Goal: Task Accomplishment & Management: Use online tool/utility

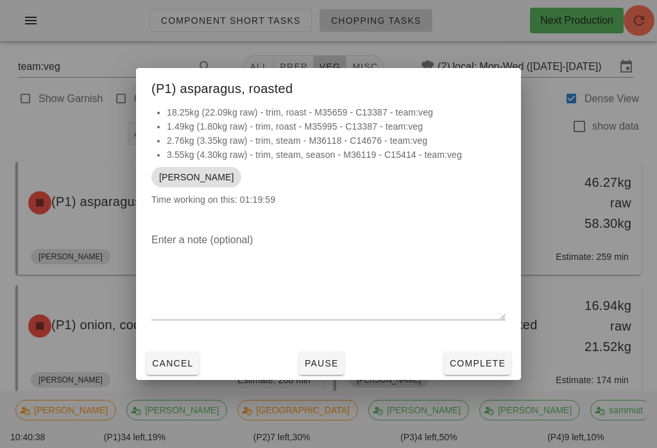
click at [475, 358] on span "Complete" at bounding box center [477, 363] width 56 height 10
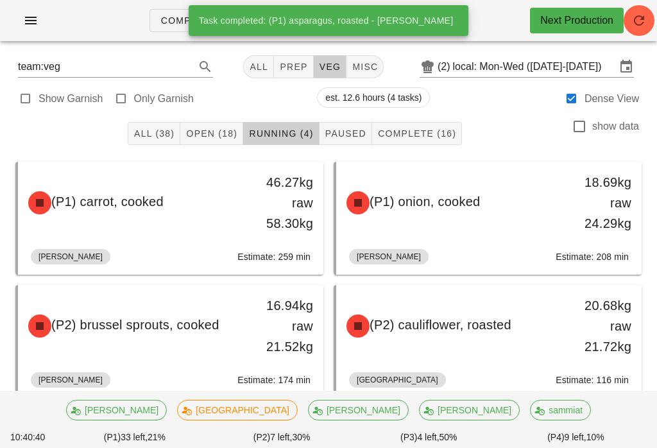
click at [221, 123] on button "Open (18)" at bounding box center [211, 133] width 63 height 23
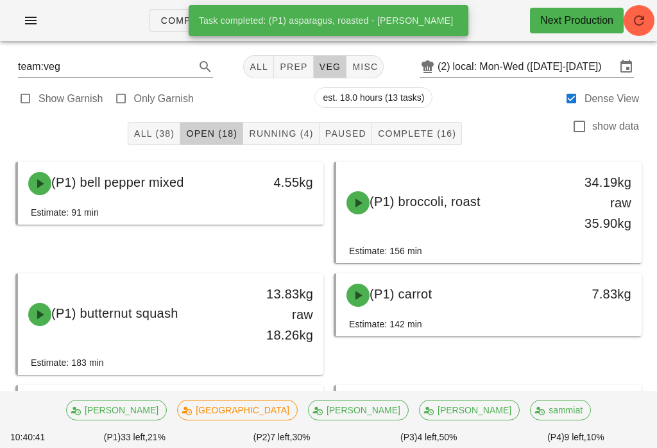
click at [156, 124] on button "All (38)" at bounding box center [154, 133] width 53 height 23
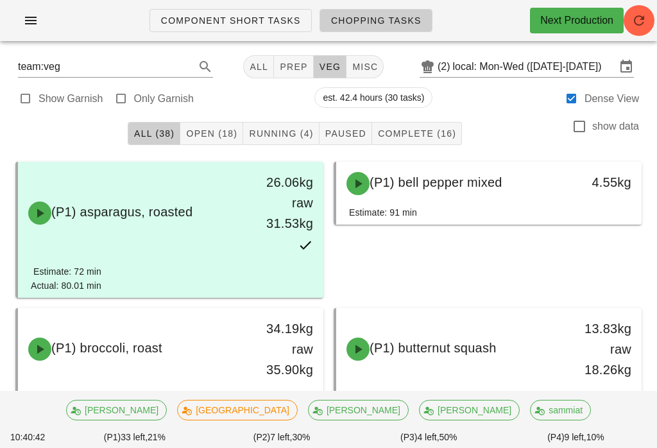
click at [134, 93] on label "Only Garnish" at bounding box center [164, 98] width 60 height 13
type input "garnish"
checkbox input "true"
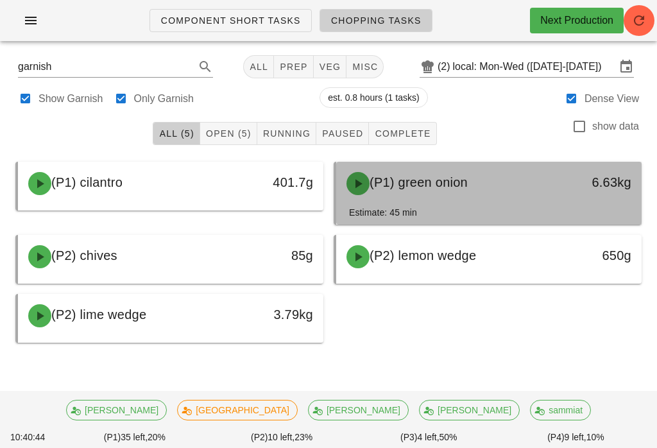
click at [495, 183] on div "(P1) green onion" at bounding box center [451, 183] width 225 height 38
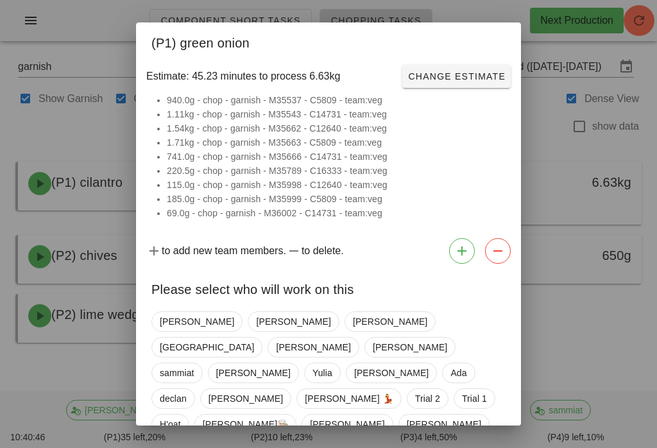
click at [167, 305] on div "Please select who will work on this" at bounding box center [328, 287] width 385 height 37
click at [175, 317] on span "[PERSON_NAME]" at bounding box center [197, 321] width 74 height 19
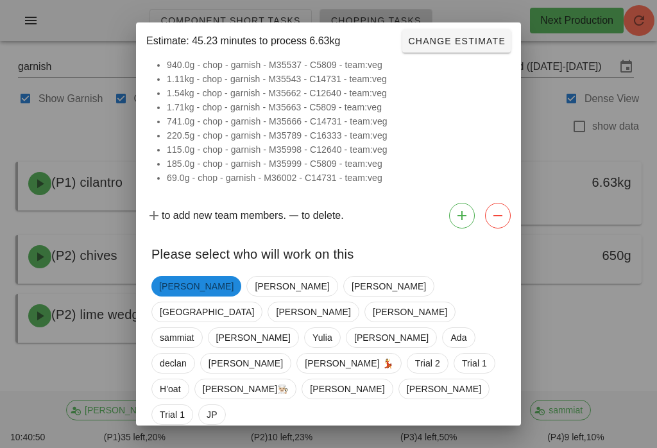
scroll to position [35, 0]
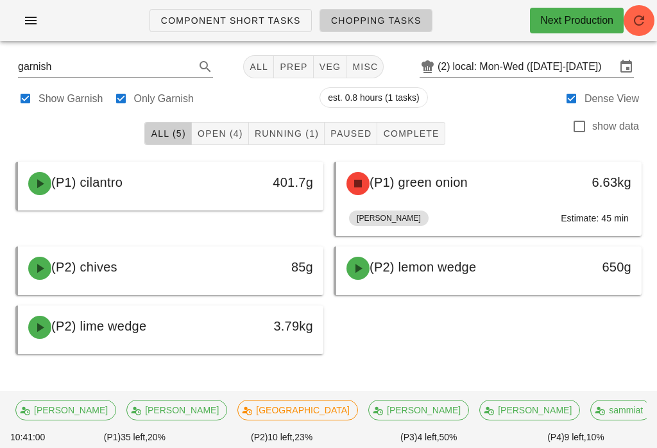
click at [282, 125] on button "Running (1)" at bounding box center [287, 133] width 76 height 23
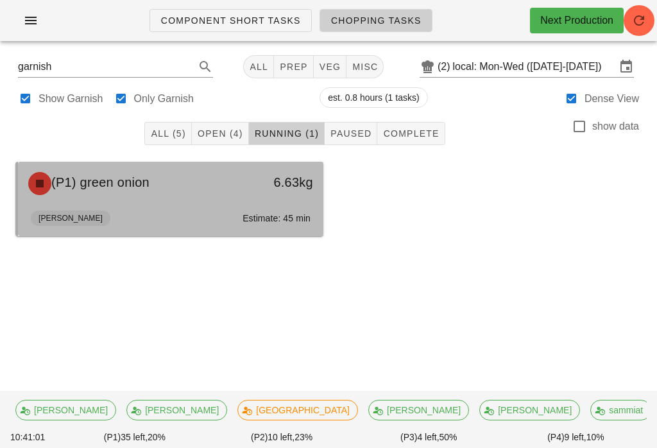
click at [212, 208] on div "[PERSON_NAME]: 45 min" at bounding box center [171, 220] width 280 height 31
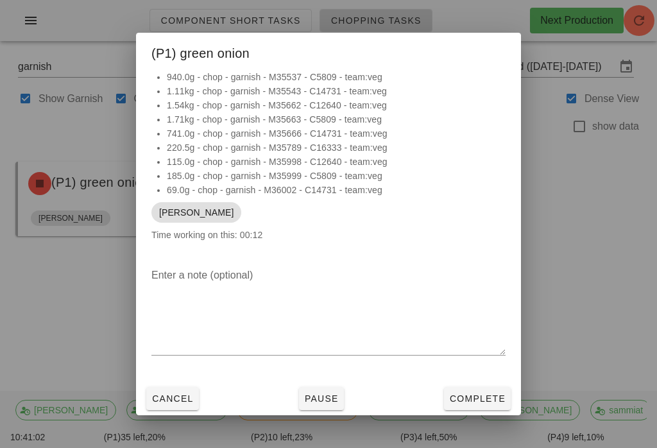
click at [610, 235] on div at bounding box center [328, 224] width 657 height 448
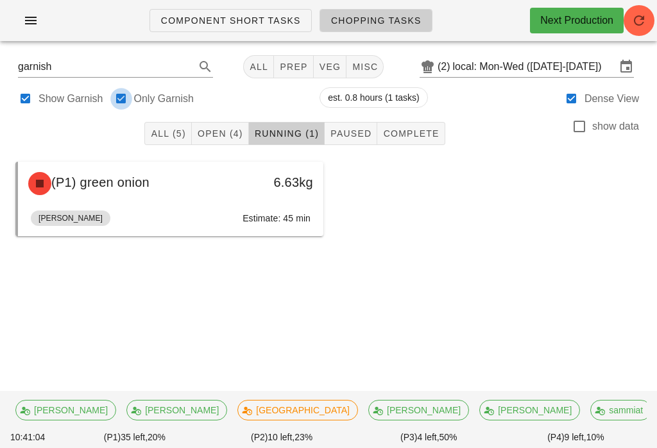
click at [118, 97] on div at bounding box center [121, 99] width 18 height 18
checkbox input "false"
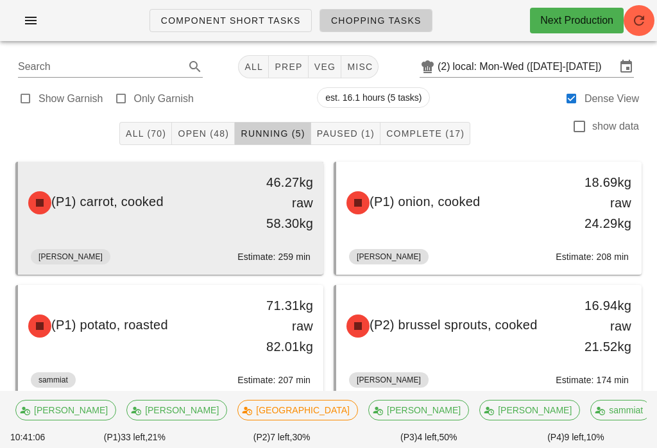
click at [223, 208] on div "(P1) carrot, cooked" at bounding box center [133, 202] width 225 height 38
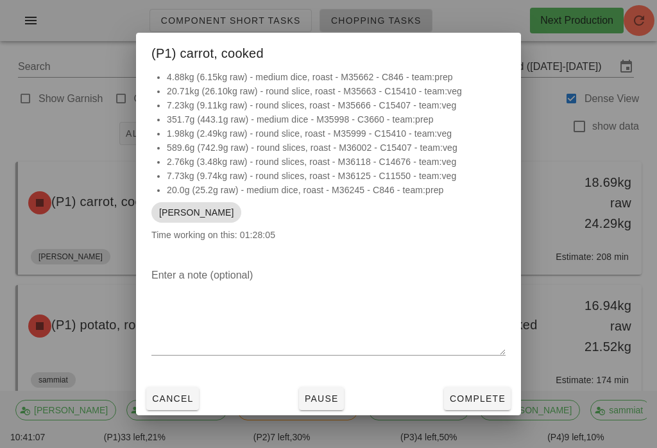
click at [338, 397] on button "Pause" at bounding box center [321, 398] width 45 height 23
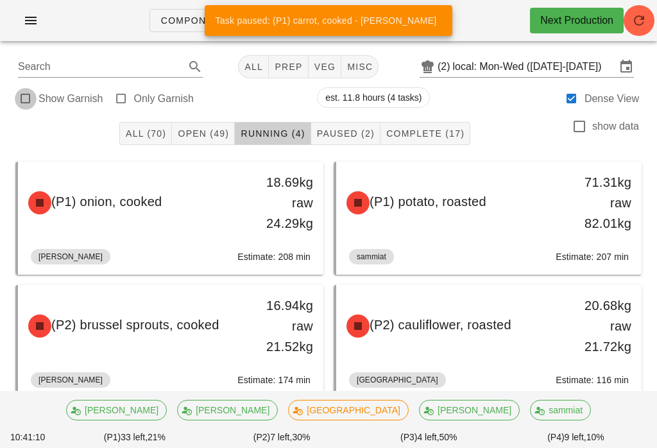
click at [19, 96] on div at bounding box center [26, 99] width 18 height 18
checkbox input "true"
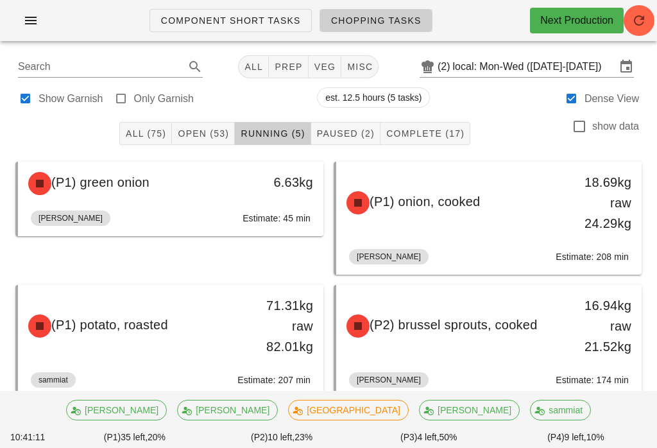
click at [217, 130] on span "Open (53)" at bounding box center [203, 133] width 52 height 10
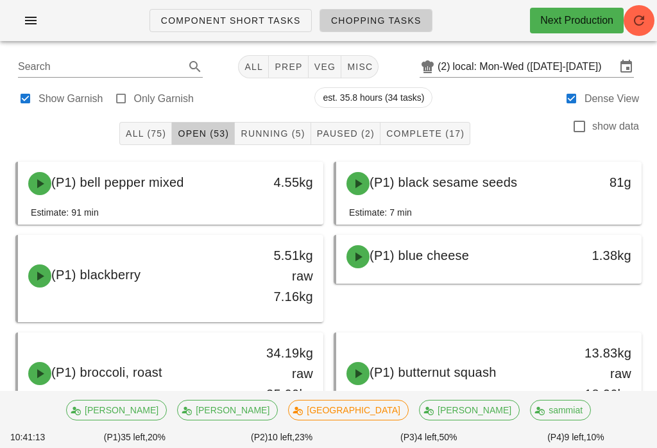
click at [325, 63] on span "veg" at bounding box center [325, 67] width 22 height 10
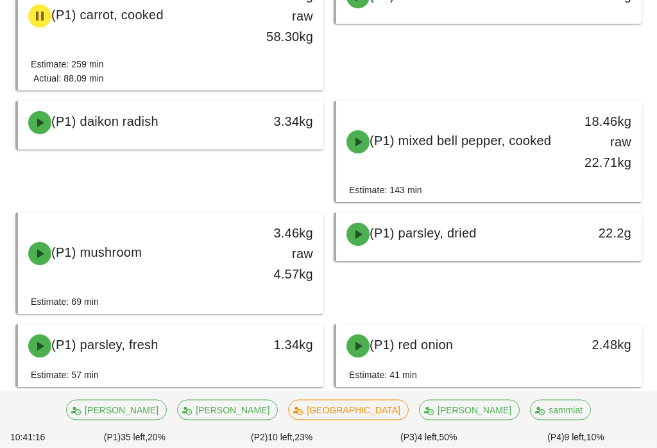
scroll to position [406, 0]
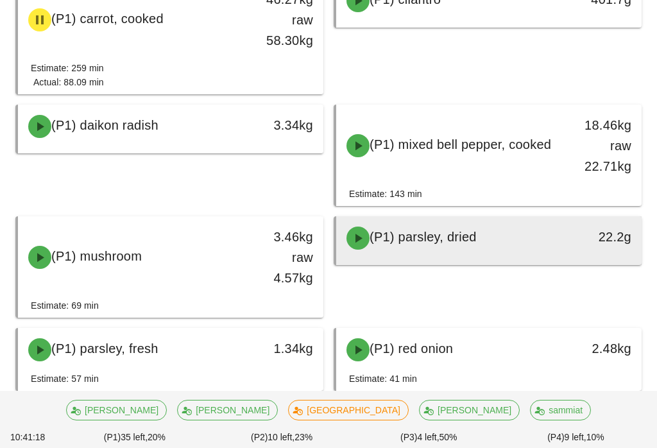
click at [448, 225] on div "(P1) parsley, dried" at bounding box center [451, 238] width 225 height 38
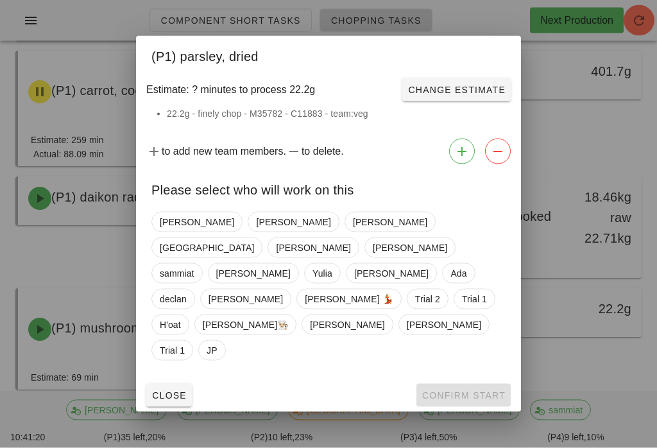
scroll to position [331, 0]
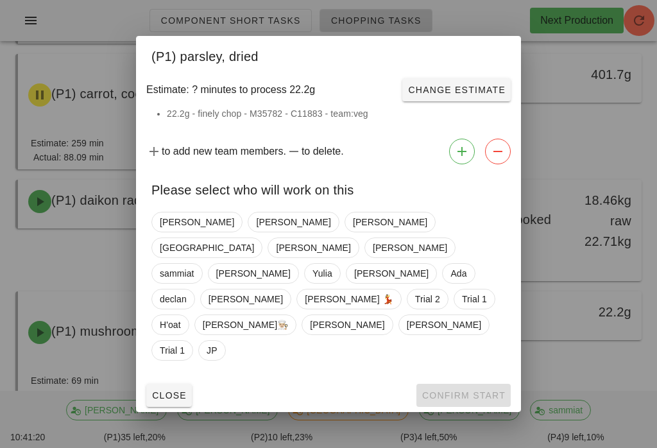
click at [165, 390] on span "Close" at bounding box center [168, 395] width 35 height 10
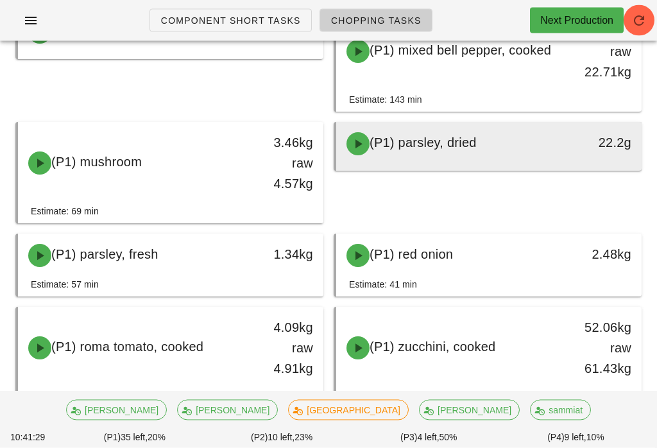
scroll to position [500, 0]
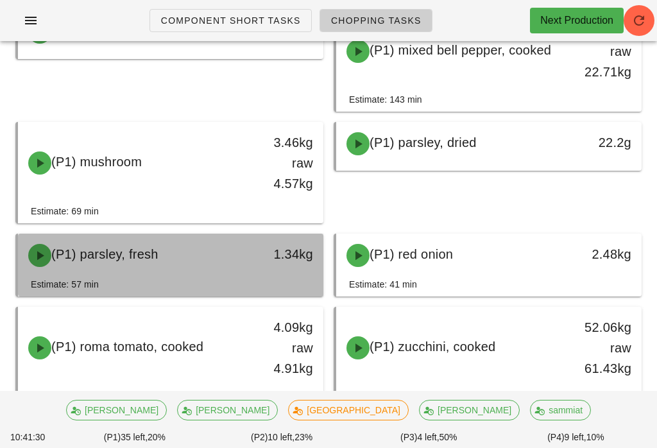
click at [277, 253] on div "1.34kg" at bounding box center [283, 254] width 60 height 21
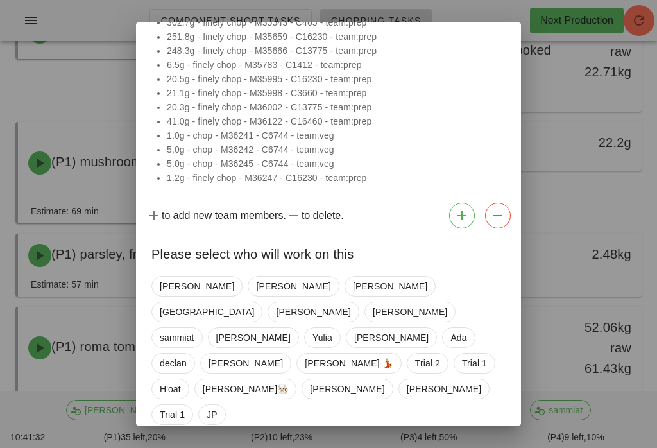
scroll to position [133, 0]
click at [393, 303] on span "[PERSON_NAME]" at bounding box center [410, 312] width 74 height 19
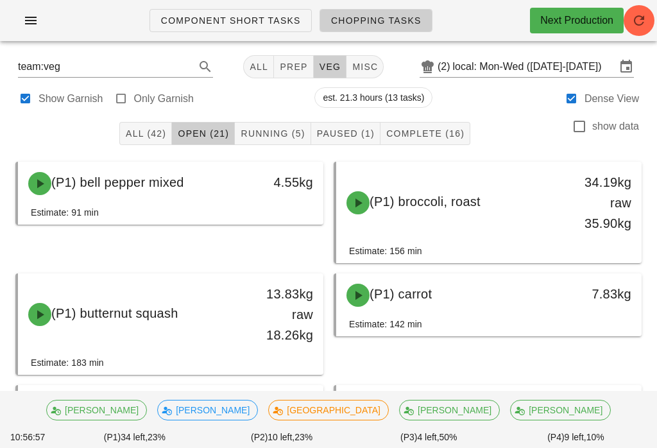
click at [263, 132] on span "Running (5)" at bounding box center [272, 133] width 65 height 10
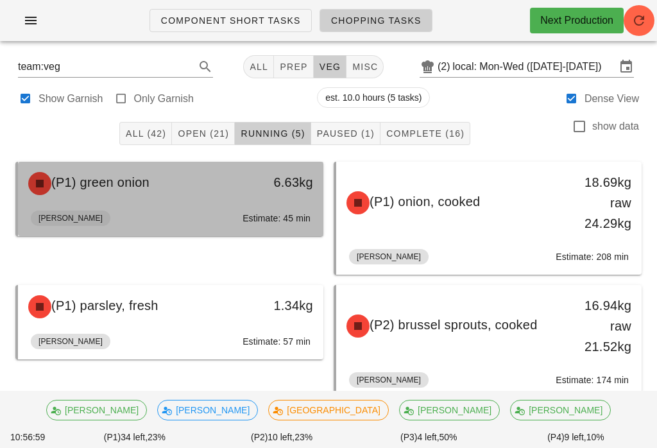
click at [133, 224] on div "[PERSON_NAME]: 45 min" at bounding box center [171, 220] width 280 height 31
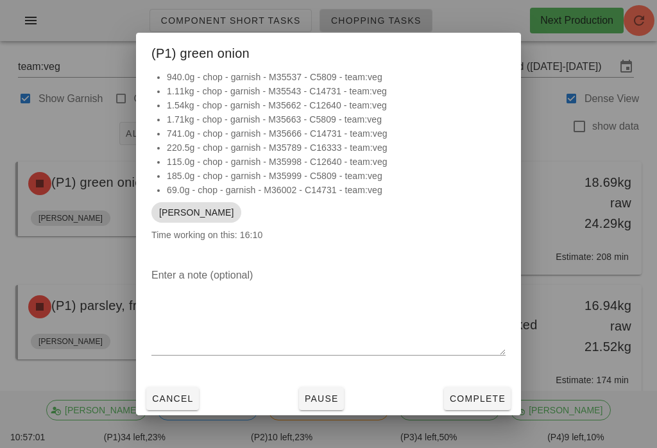
click at [309, 387] on button "Pause" at bounding box center [321, 398] width 45 height 23
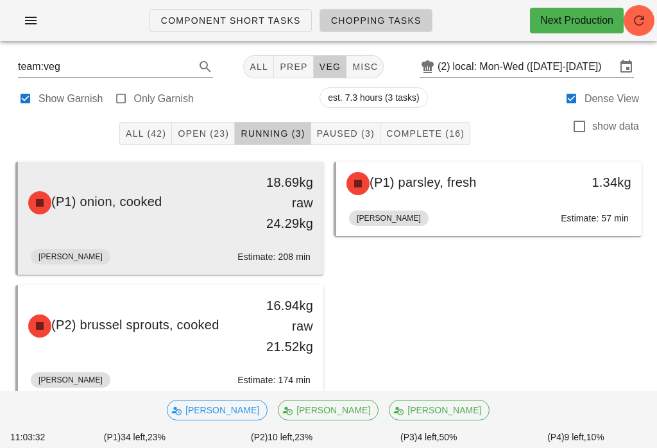
click at [162, 207] on span "(P1) onion, cooked" at bounding box center [106, 201] width 110 height 14
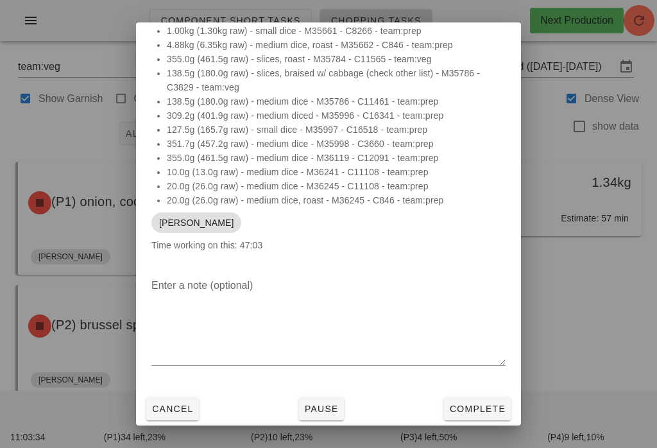
scroll to position [78, 0]
click at [327, 400] on button "Pause" at bounding box center [321, 408] width 45 height 23
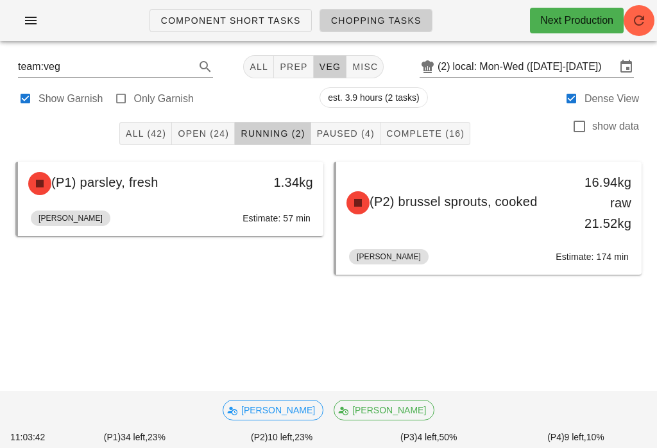
click at [284, 71] on span "prep" at bounding box center [293, 67] width 28 height 10
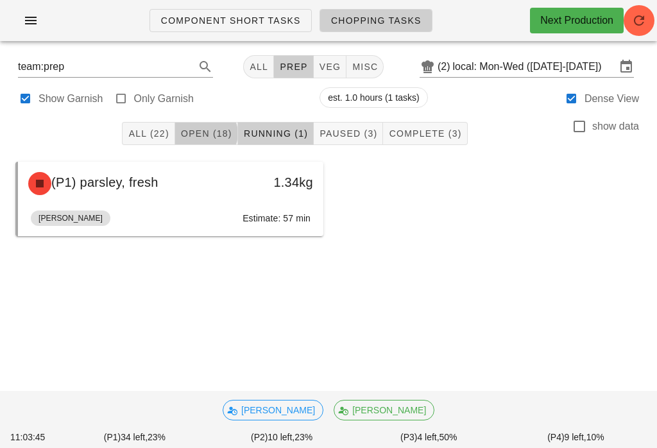
click at [219, 135] on span "Open (18)" at bounding box center [206, 133] width 52 height 10
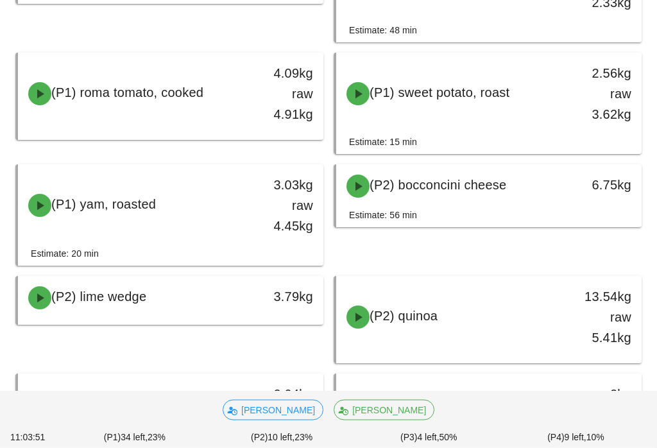
scroll to position [584, 0]
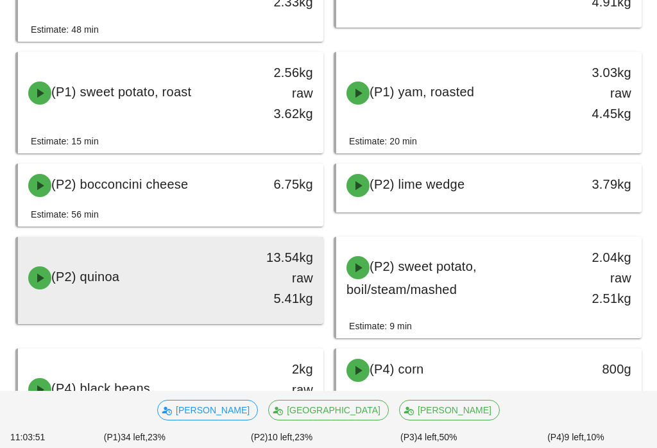
click at [230, 287] on div "(P2) quinoa" at bounding box center [133, 278] width 225 height 38
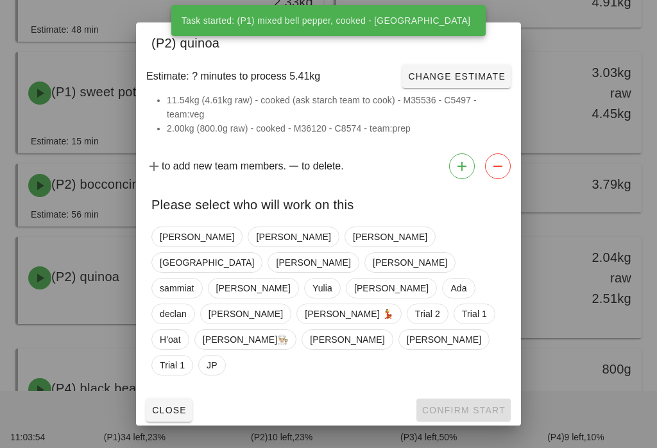
click at [552, 6] on div at bounding box center [328, 224] width 657 height 448
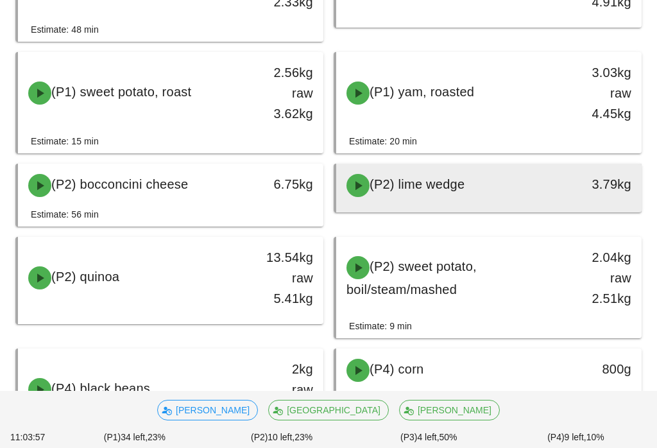
click at [477, 183] on div "(P2) lime wedge" at bounding box center [451, 185] width 225 height 38
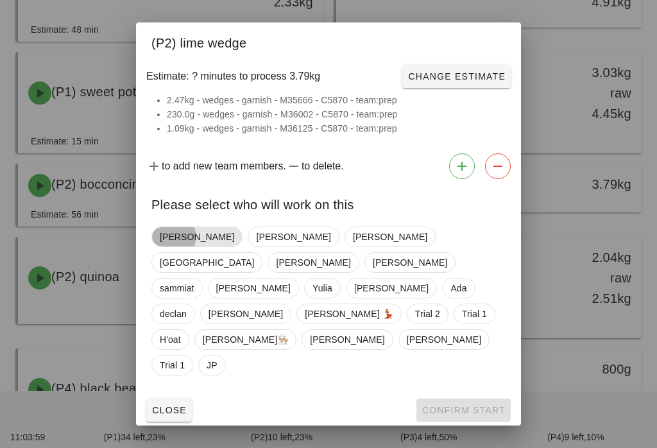
click at [181, 246] on span "[PERSON_NAME]" at bounding box center [197, 236] width 74 height 19
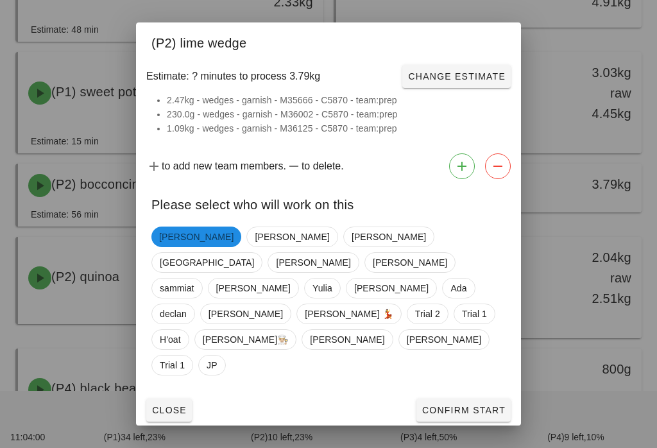
click at [497, 405] on span "Confirm Start" at bounding box center [463, 410] width 84 height 10
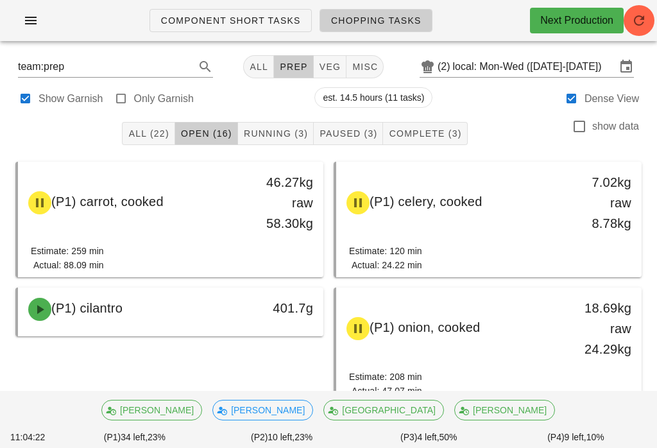
click at [352, 69] on span "misc" at bounding box center [365, 67] width 26 height 10
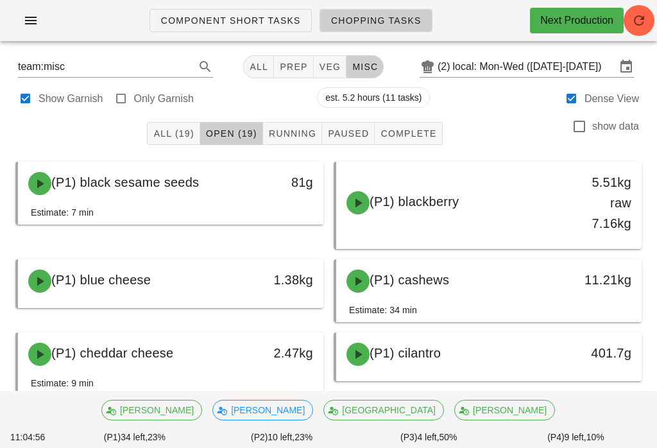
click at [319, 69] on span "veg" at bounding box center [330, 67] width 22 height 10
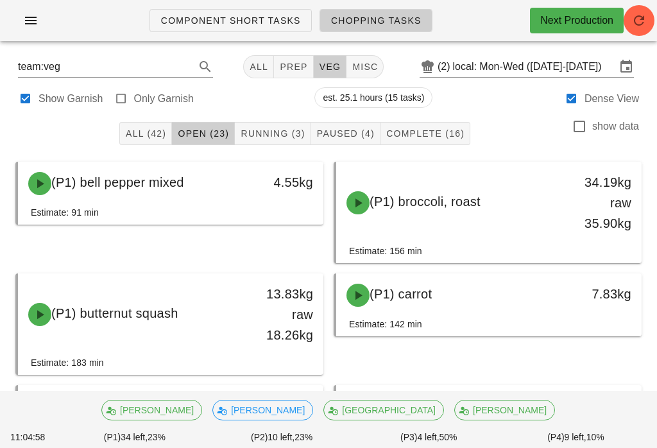
click at [278, 58] on button "prep" at bounding box center [293, 66] width 39 height 23
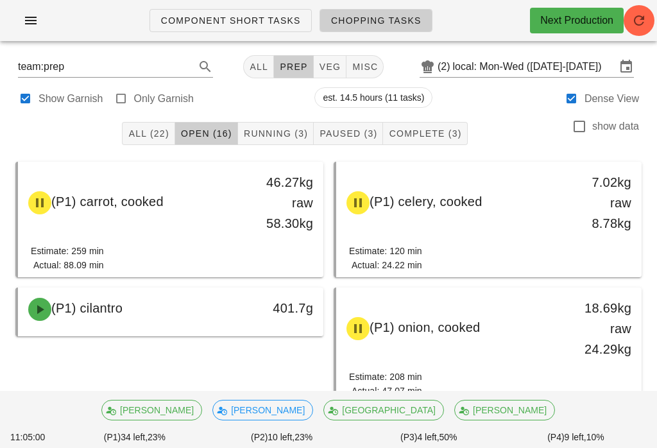
click at [277, 123] on button "Running (3)" at bounding box center [276, 133] width 76 height 23
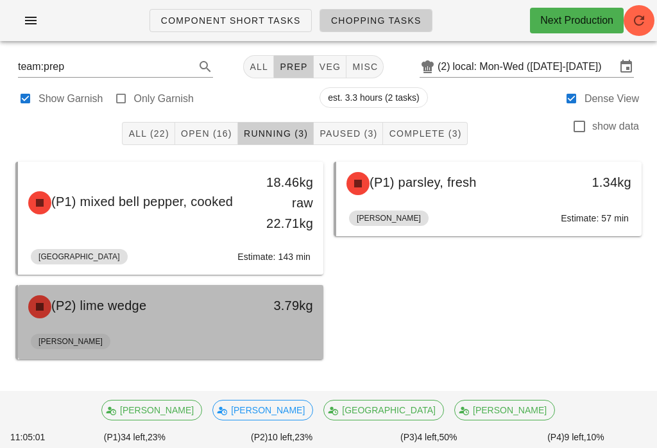
click at [273, 315] on div "3.79kg" at bounding box center [283, 305] width 60 height 21
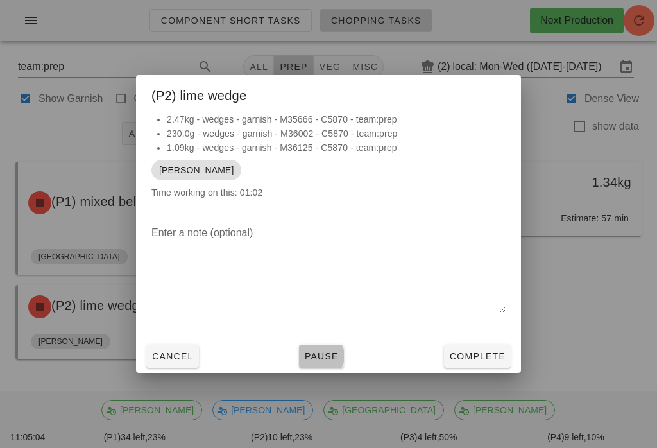
click at [334, 351] on span "Pause" at bounding box center [321, 356] width 35 height 10
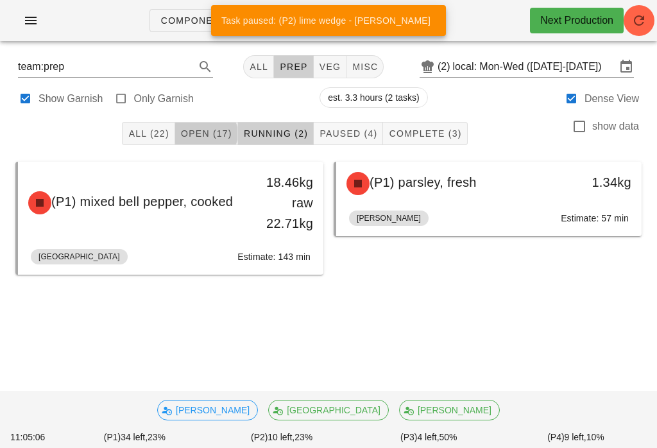
click at [214, 133] on span "Open (17)" at bounding box center [206, 133] width 52 height 10
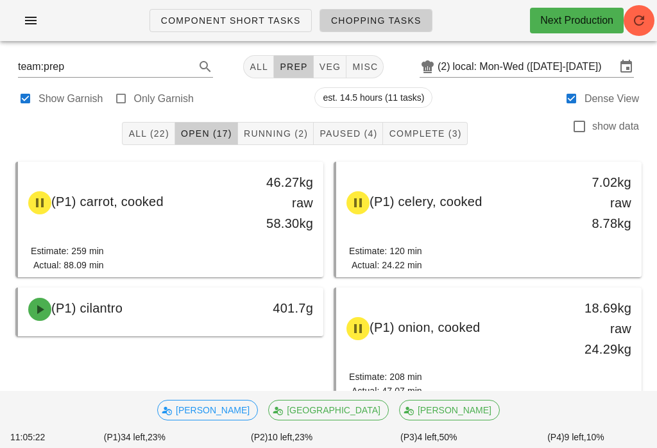
click at [319, 69] on span "veg" at bounding box center [330, 67] width 22 height 10
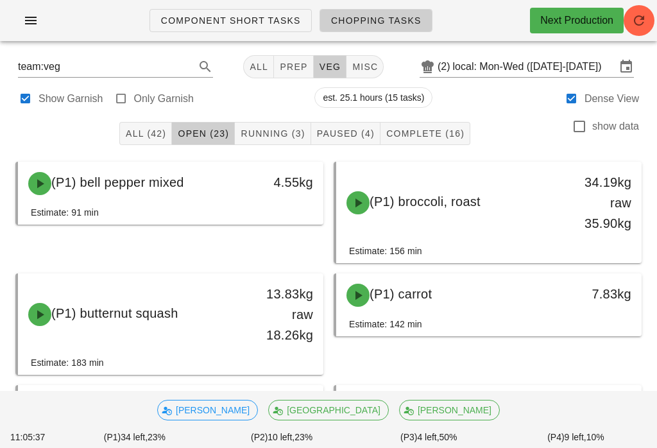
click at [271, 122] on button "Running (3)" at bounding box center [273, 133] width 76 height 23
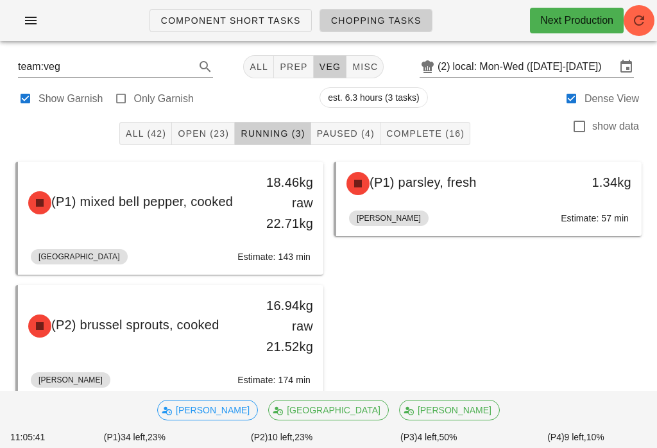
click at [217, 133] on span "Open (23)" at bounding box center [203, 133] width 52 height 10
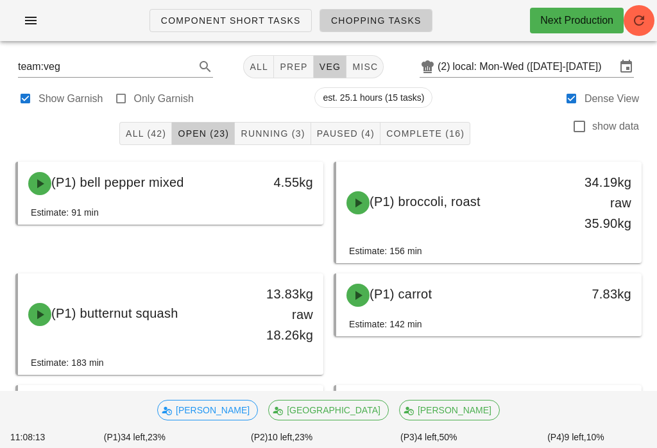
click at [279, 125] on button "Running (3)" at bounding box center [273, 133] width 76 height 23
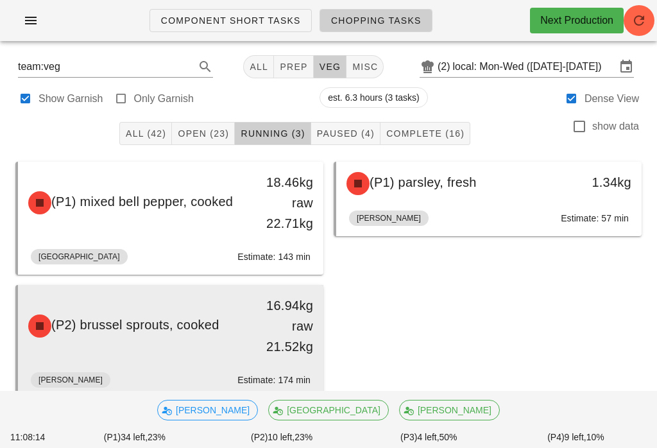
click at [178, 338] on div "(P2) brussel sprouts, cooked" at bounding box center [133, 326] width 225 height 38
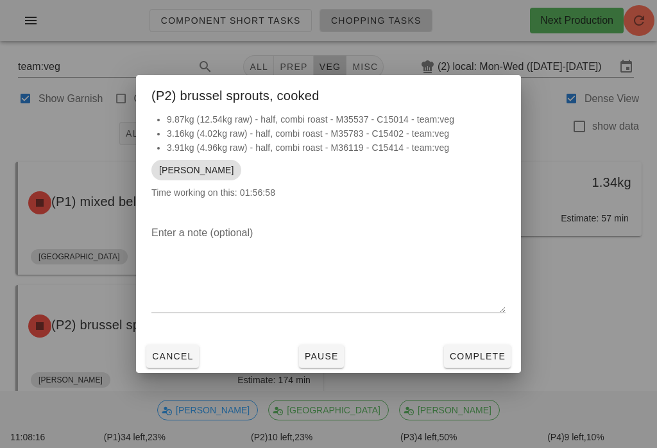
click at [319, 353] on span "Pause" at bounding box center [321, 356] width 35 height 10
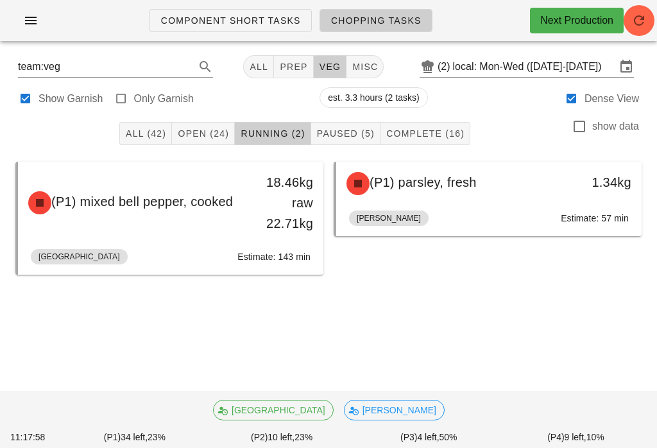
click at [370, 64] on button "misc" at bounding box center [364, 66] width 37 height 23
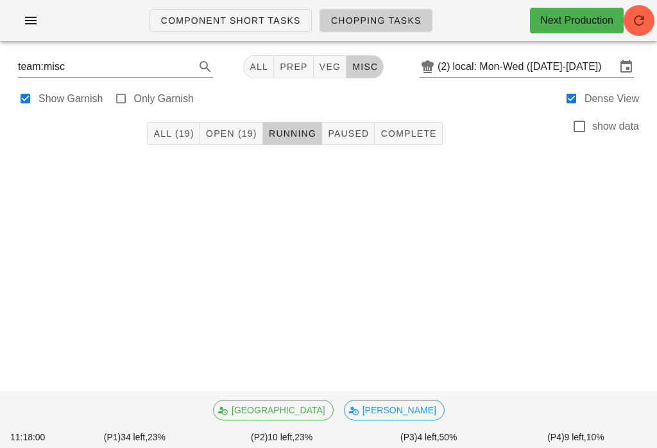
click at [116, 90] on div at bounding box center [121, 99] width 18 height 18
type input "garnish"
checkbox input "true"
click at [119, 90] on div at bounding box center [121, 99] width 18 height 18
checkbox input "false"
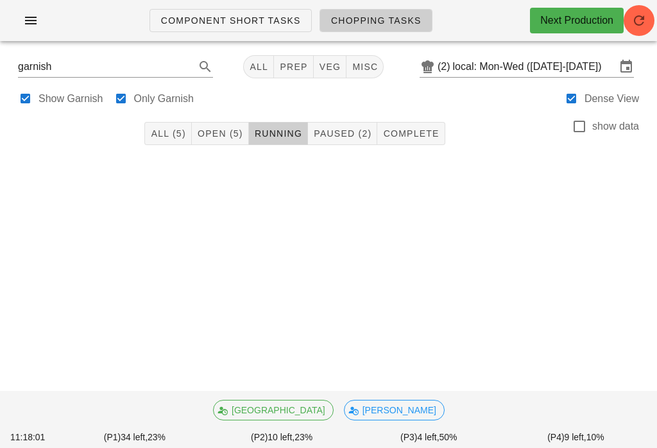
checkbox input "false"
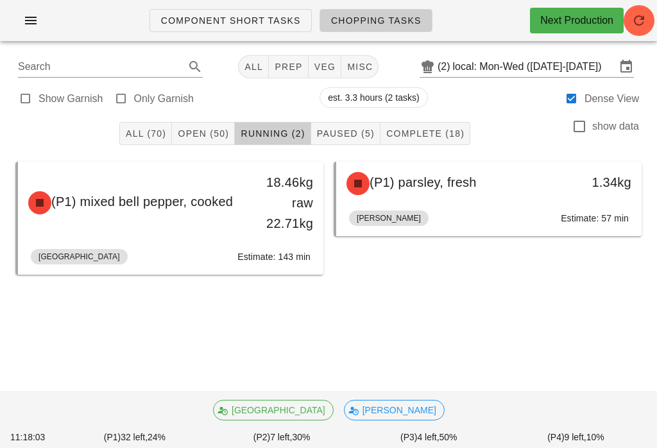
click at [148, 130] on span "All (70)" at bounding box center [145, 133] width 41 height 10
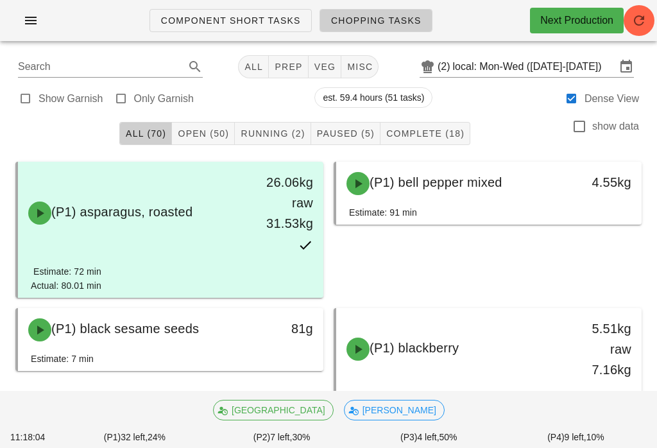
click at [341, 56] on button "misc" at bounding box center [359, 66] width 37 height 23
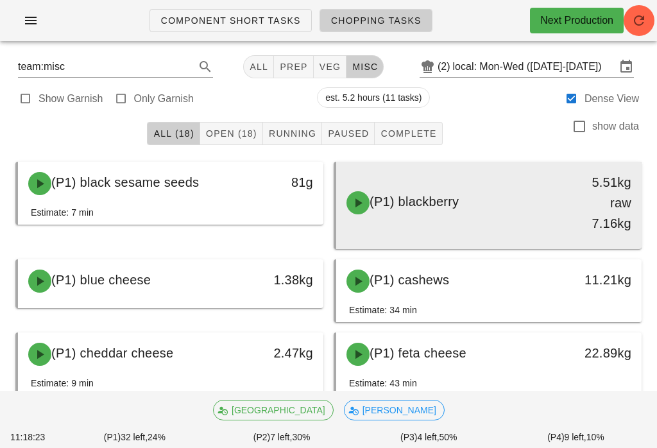
click at [577, 184] on div "5.51kg raw 7.16kg" at bounding box center [602, 203] width 60 height 62
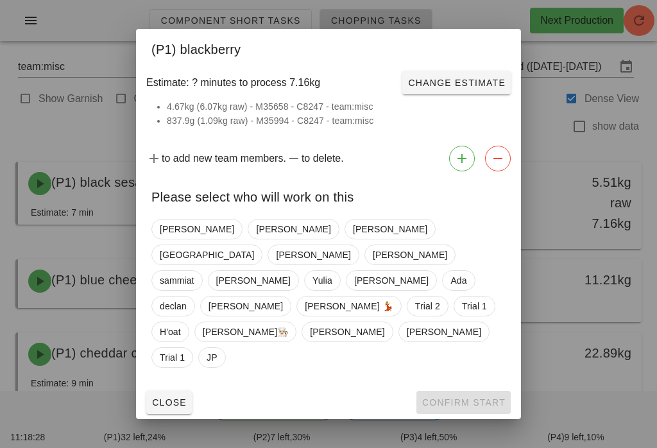
click at [606, 282] on div at bounding box center [328, 224] width 657 height 448
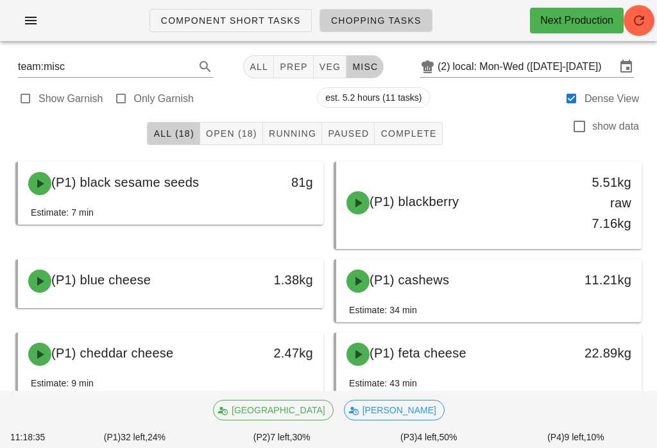
click at [329, 78] on button "veg" at bounding box center [330, 66] width 33 height 23
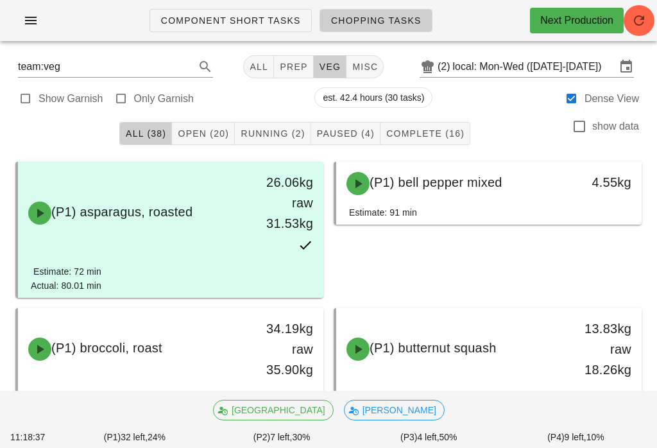
click at [134, 101] on label "Only Garnish" at bounding box center [164, 98] width 60 height 13
type input "garnish"
checkbox input "true"
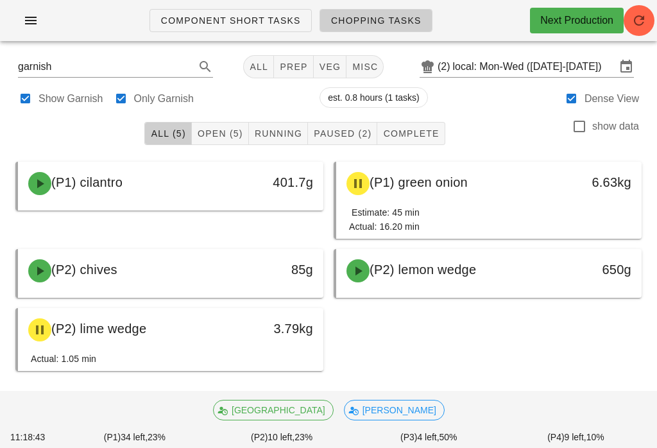
click at [459, 306] on div "(P1) cilantro 401.7g (P1) green onion 6.63kg Estimate: 45 min Actual: 16.20 min…" at bounding box center [328, 266] width 636 height 219
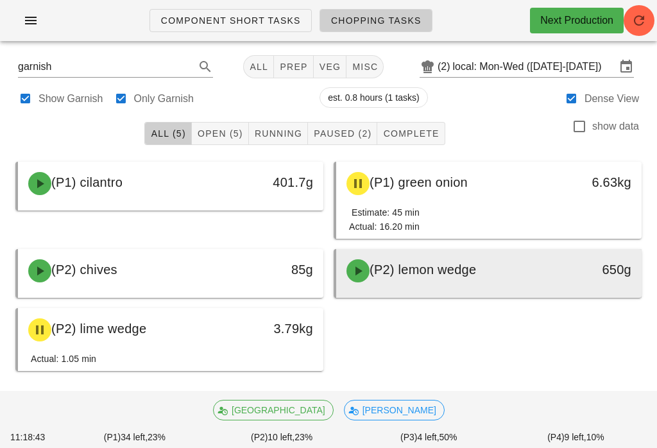
click at [458, 285] on div "(P2) lemon wedge" at bounding box center [451, 270] width 225 height 38
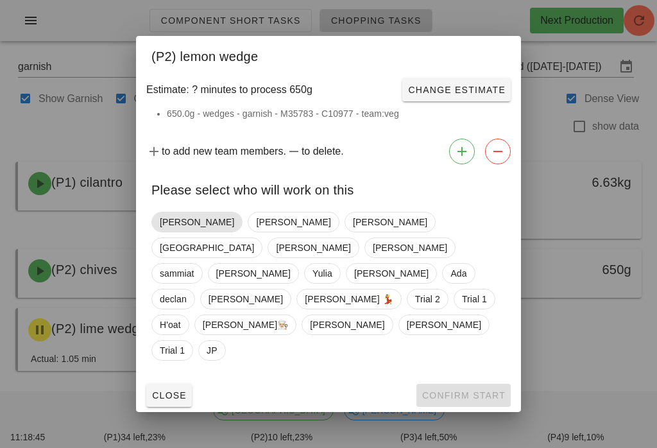
click at [162, 232] on span "[PERSON_NAME]" at bounding box center [197, 221] width 74 height 19
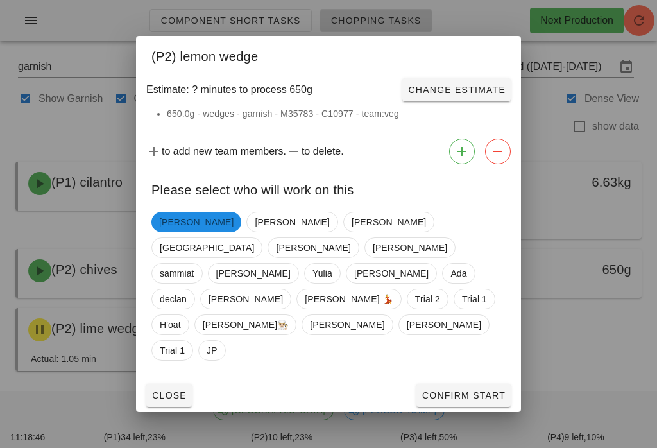
click at [473, 384] on button "Confirm Start" at bounding box center [463, 395] width 94 height 23
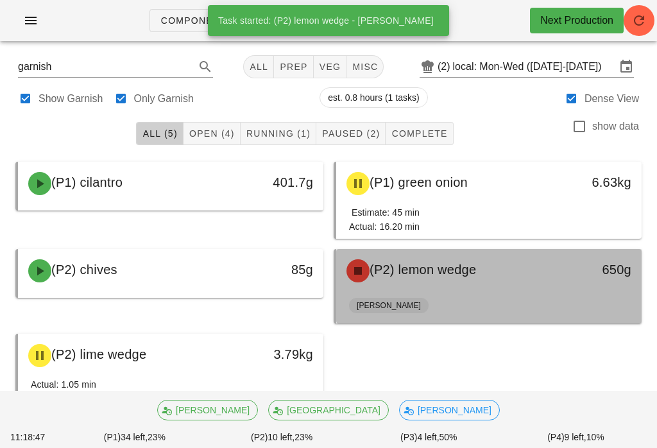
click at [450, 296] on div "[PERSON_NAME]" at bounding box center [489, 308] width 280 height 31
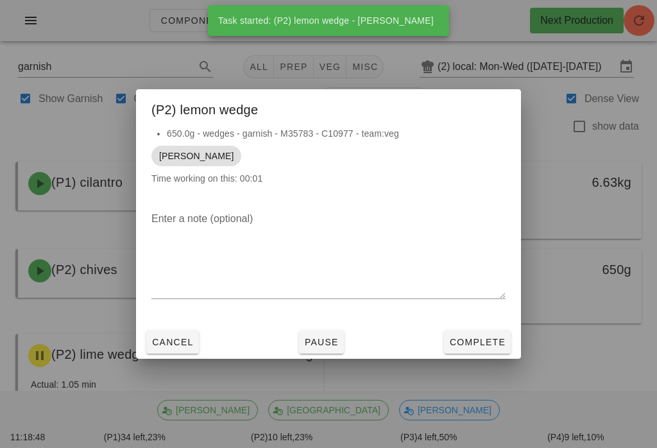
click at [450, 352] on button "Complete" at bounding box center [477, 341] width 67 height 23
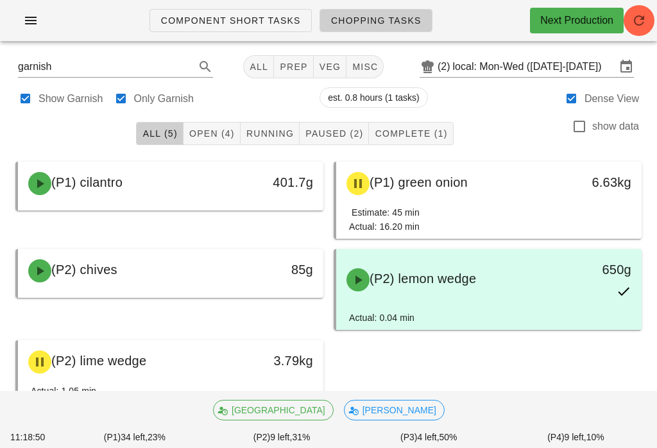
click at [357, 71] on span "misc" at bounding box center [365, 67] width 26 height 10
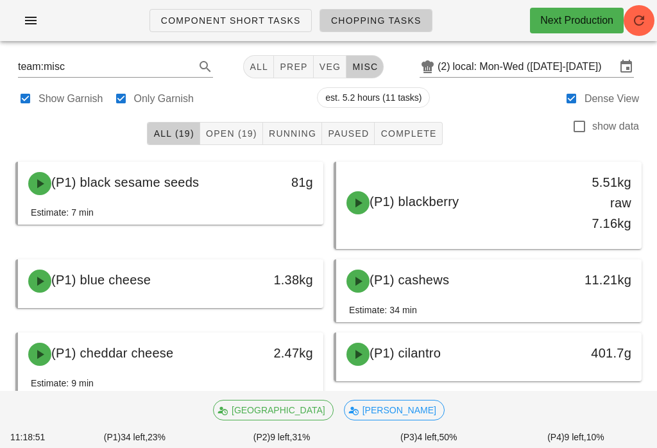
click at [402, 130] on span "Complete" at bounding box center [408, 133] width 56 height 10
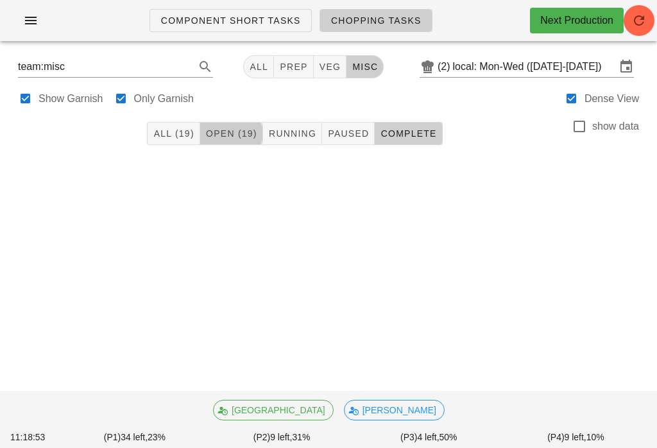
click at [207, 135] on span "Open (19)" at bounding box center [231, 133] width 52 height 10
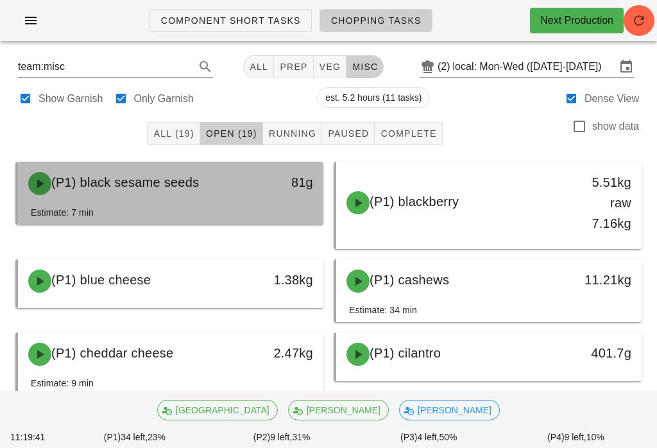
click at [212, 185] on div "(P1) black sesame seeds" at bounding box center [133, 183] width 225 height 38
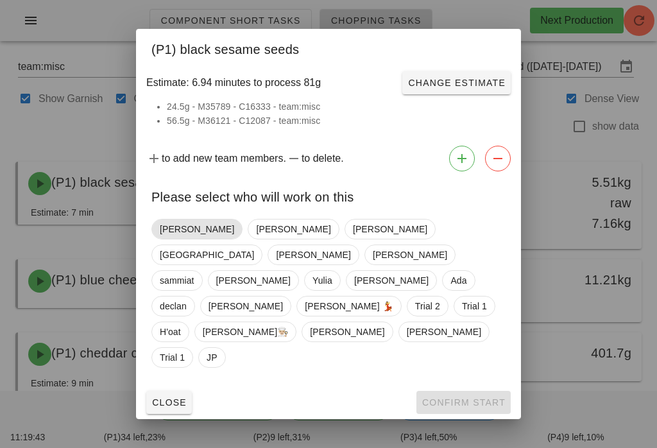
click at [180, 239] on span "[PERSON_NAME]" at bounding box center [197, 228] width 74 height 19
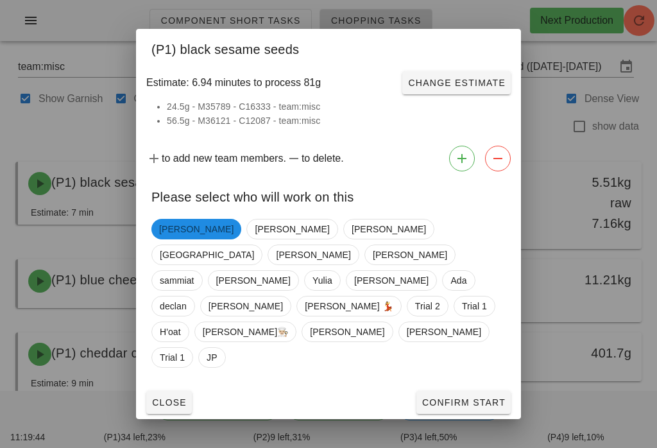
click at [446, 397] on span "Confirm Start" at bounding box center [463, 402] width 84 height 10
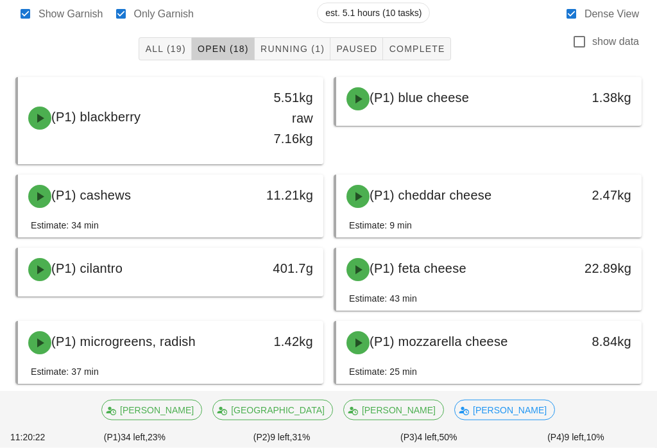
scroll to position [85, 0]
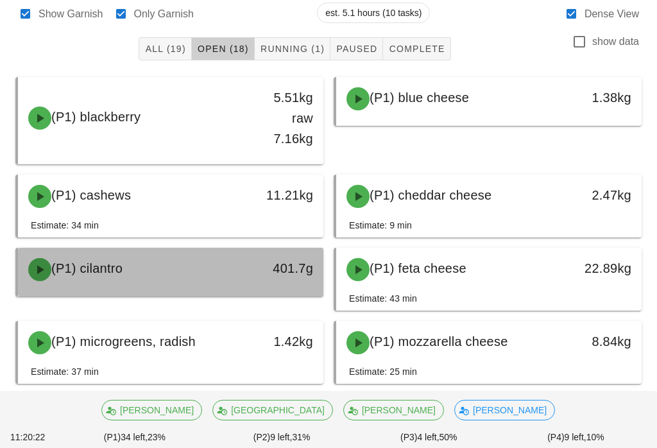
click at [230, 277] on div "(P1) cilantro" at bounding box center [133, 269] width 225 height 38
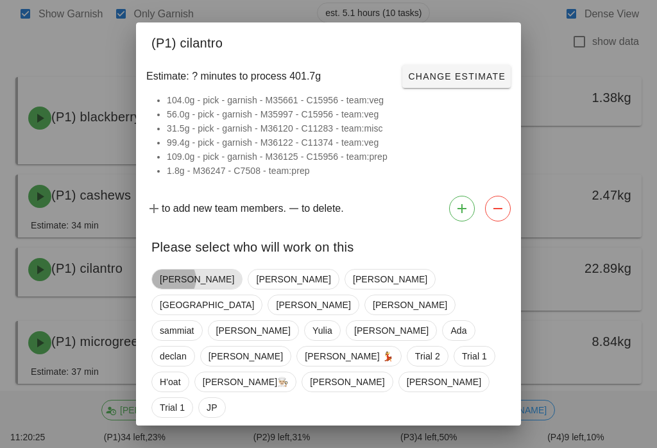
click at [182, 284] on span "[PERSON_NAME]" at bounding box center [197, 278] width 74 height 19
click at [448, 441] on button "Confirm Start" at bounding box center [463, 452] width 94 height 23
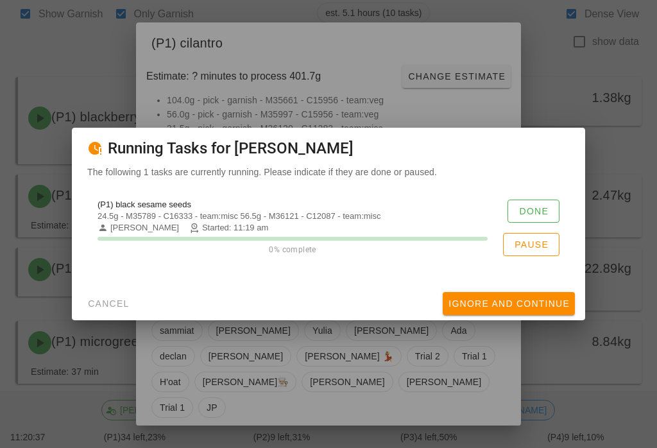
click at [529, 216] on span "Done" at bounding box center [533, 211] width 30 height 10
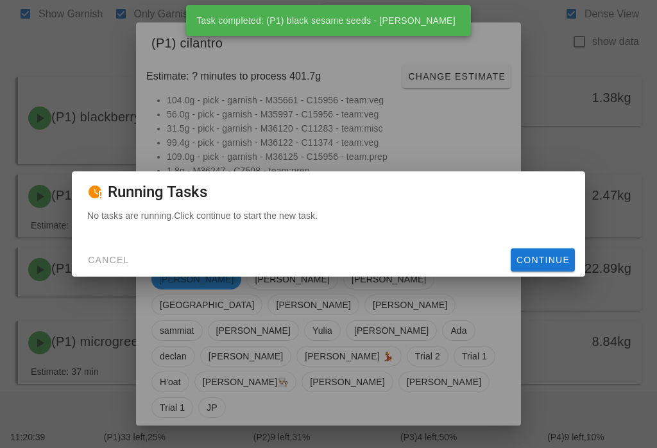
click at [549, 265] on span "Continue" at bounding box center [543, 260] width 54 height 10
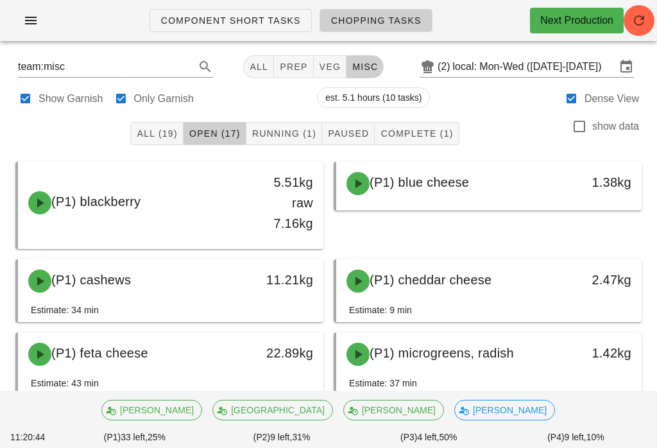
click at [275, 130] on span "Running (1)" at bounding box center [283, 133] width 65 height 10
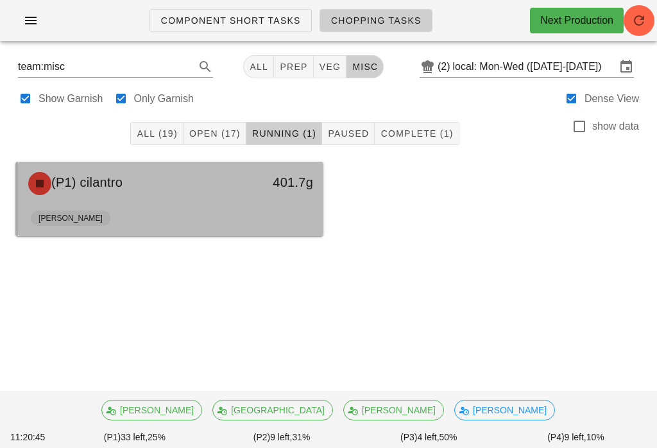
click at [164, 198] on div "(P1) cilantro" at bounding box center [133, 183] width 225 height 38
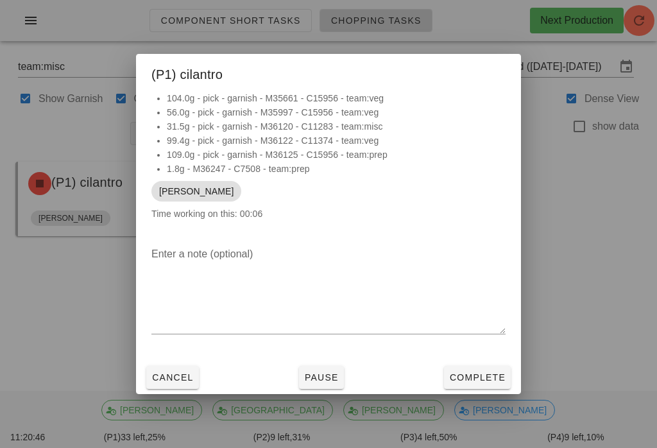
click at [467, 368] on button "Complete" at bounding box center [477, 377] width 67 height 23
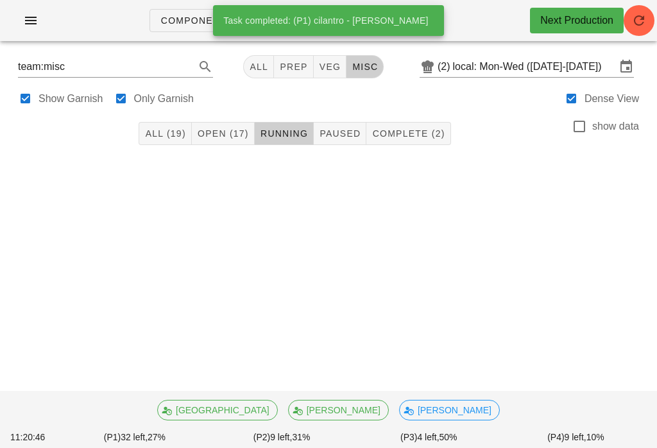
click at [228, 128] on span "Open (17)" at bounding box center [223, 133] width 52 height 10
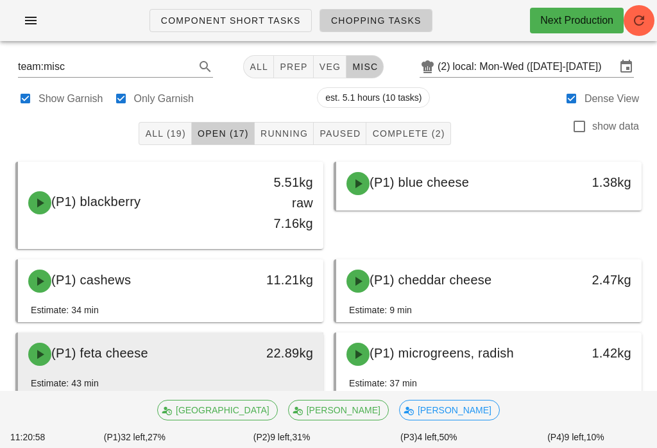
click at [198, 352] on div "(P1) feta cheese" at bounding box center [133, 354] width 225 height 38
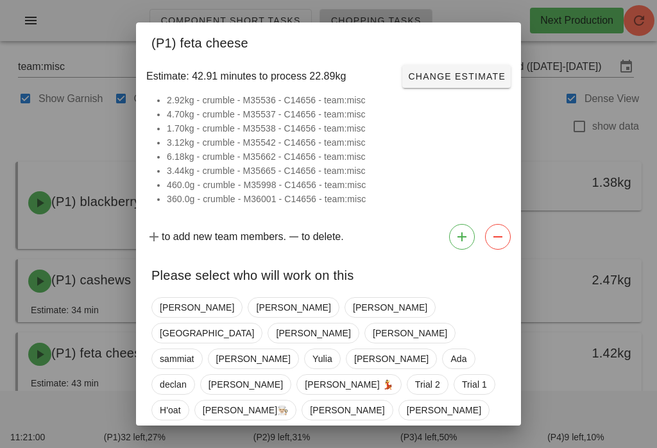
click at [96, 325] on div at bounding box center [328, 224] width 657 height 448
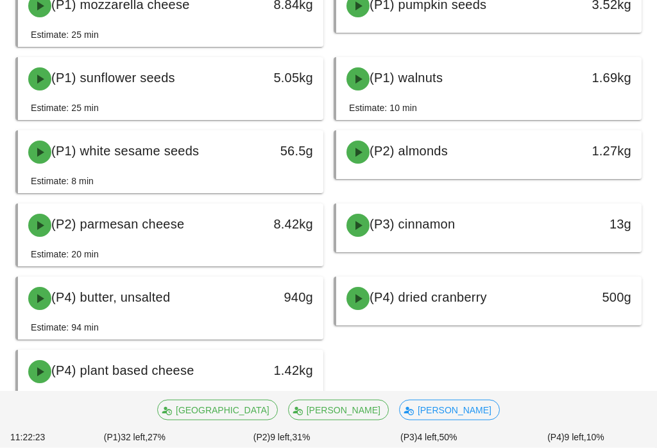
scroll to position [421, 0]
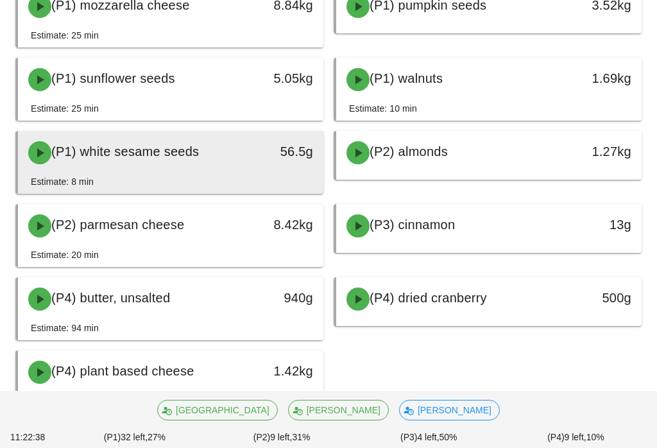
click at [312, 149] on div "56.5g" at bounding box center [283, 151] width 60 height 21
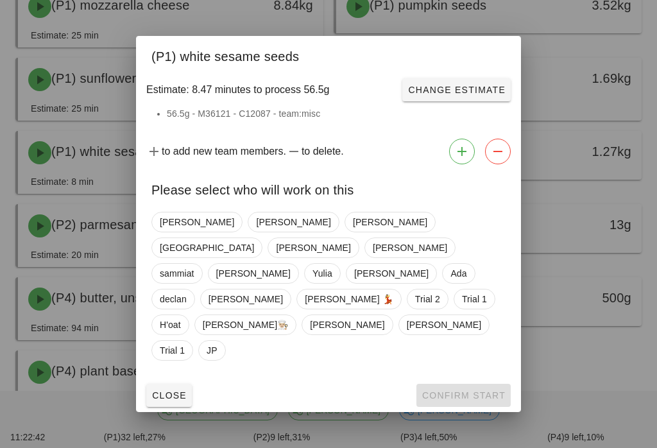
click at [165, 207] on div "Please select who will work on this" at bounding box center [328, 187] width 385 height 37
click at [186, 242] on div "[PERSON_NAME] [PERSON_NAME] Milan [PERSON_NAME] [PERSON_NAME] sammiat [PERSON_N…" at bounding box center [328, 286] width 354 height 159
click at [156, 232] on span "[PERSON_NAME]" at bounding box center [196, 222] width 91 height 21
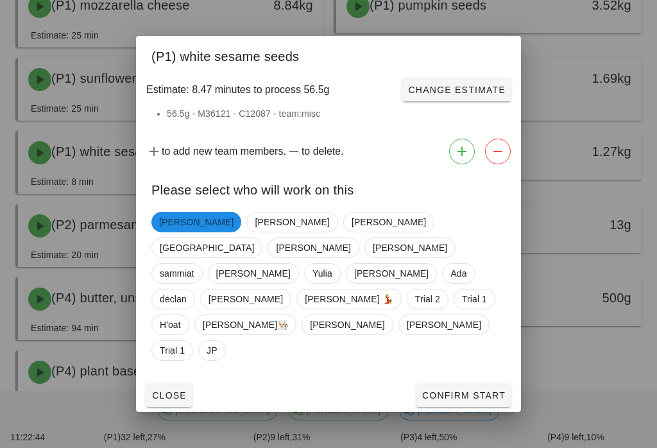
click at [491, 390] on span "Confirm Start" at bounding box center [463, 395] width 84 height 10
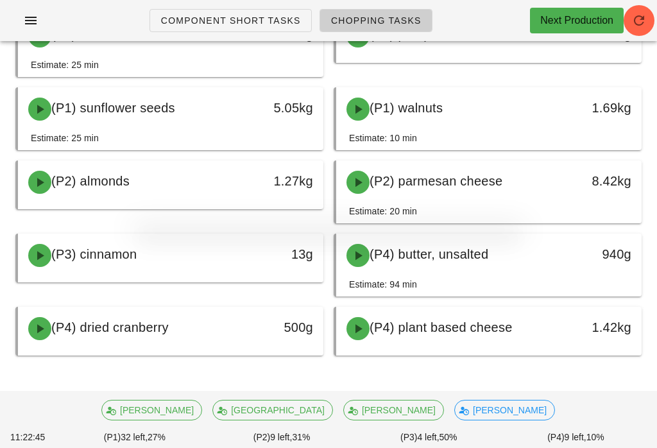
scroll to position [371, 0]
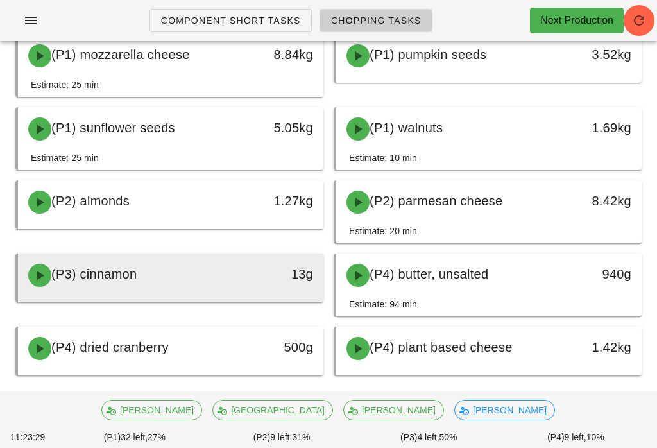
click at [240, 269] on div "(P3) cinnamon" at bounding box center [133, 275] width 225 height 38
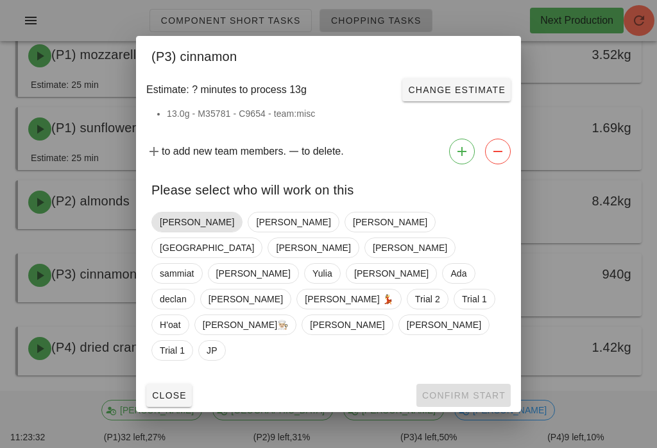
click at [157, 232] on span "[PERSON_NAME]" at bounding box center [196, 222] width 91 height 21
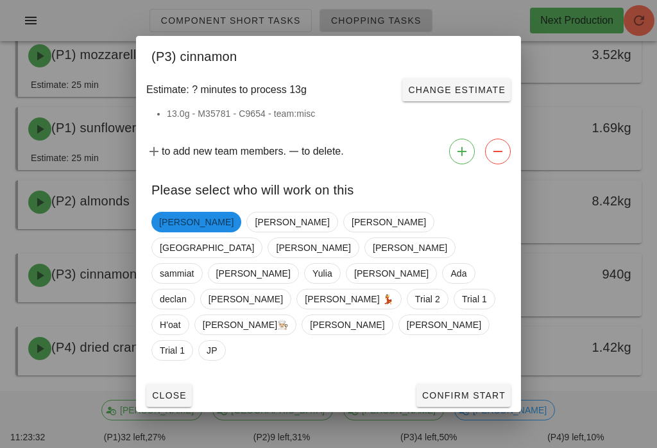
click at [502, 390] on span "Confirm Start" at bounding box center [463, 395] width 84 height 10
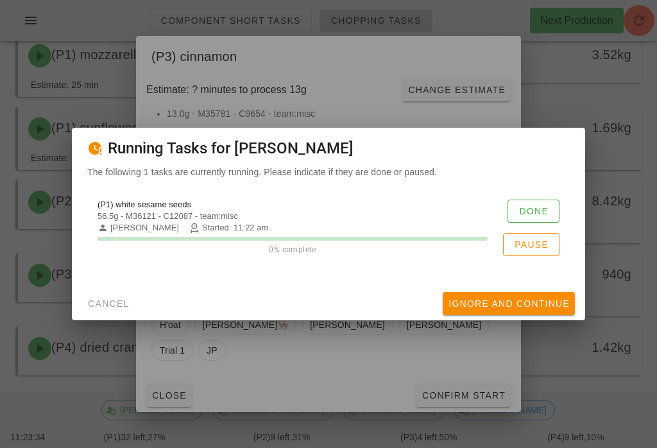
click at [537, 216] on span "Done" at bounding box center [533, 211] width 30 height 10
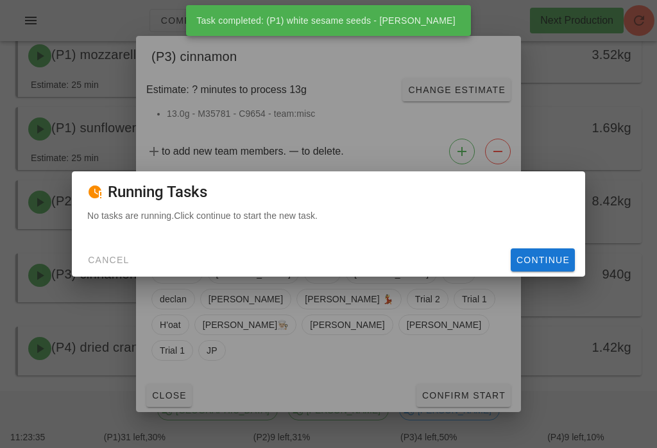
click at [557, 265] on span "Continue" at bounding box center [543, 260] width 54 height 10
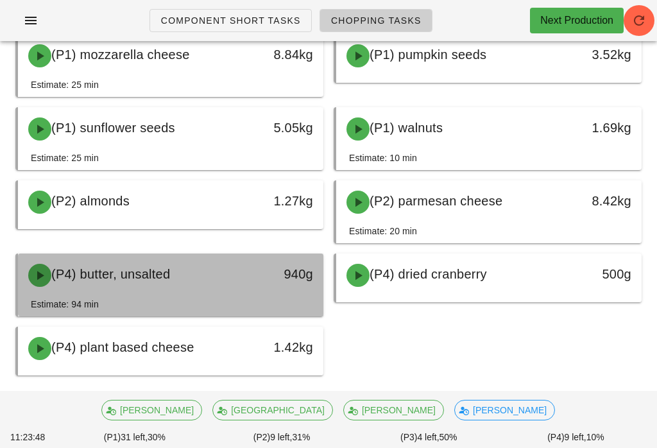
click at [228, 269] on div "(P4) butter, unsalted" at bounding box center [133, 275] width 225 height 38
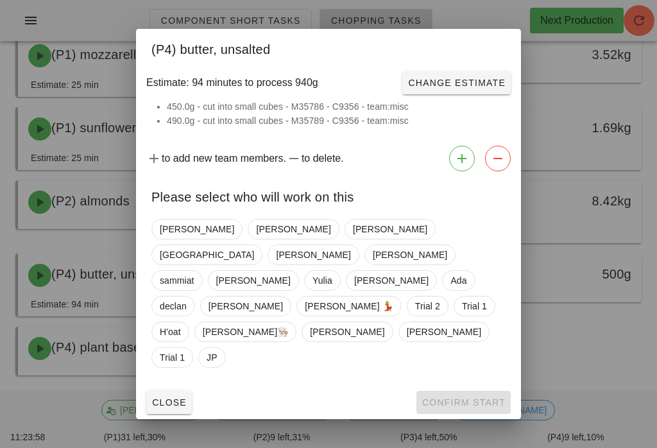
click at [586, 357] on div at bounding box center [328, 224] width 657 height 448
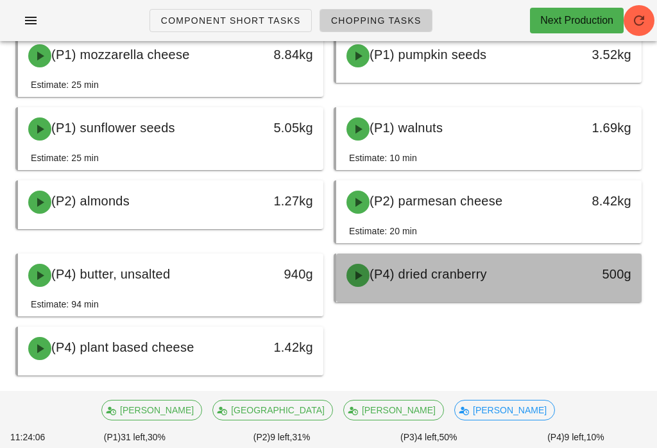
click at [587, 264] on div "500g" at bounding box center [602, 274] width 60 height 21
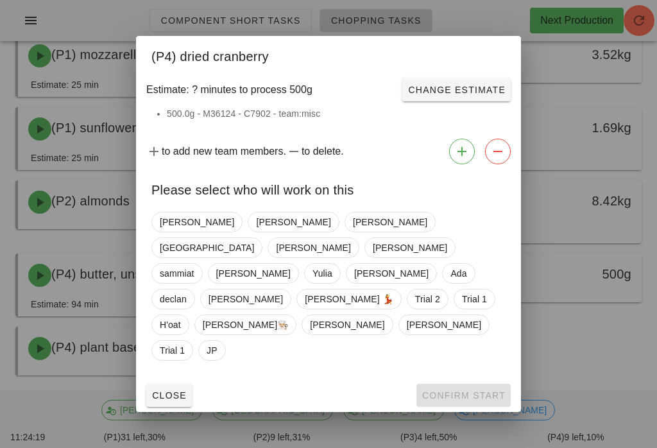
click at [584, 341] on div at bounding box center [328, 224] width 657 height 448
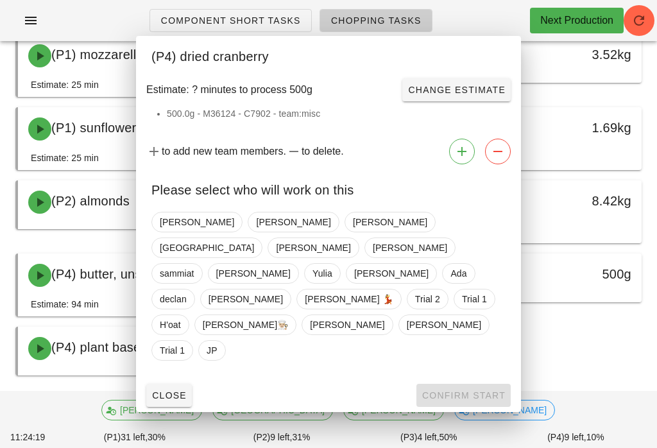
click at [600, 342] on div "(P1) blackberry 5.51kg raw 7.16kg (P1) blue cheese 1.38kg (P1) cashews 11.21kg …" at bounding box center [328, 82] width 636 height 595
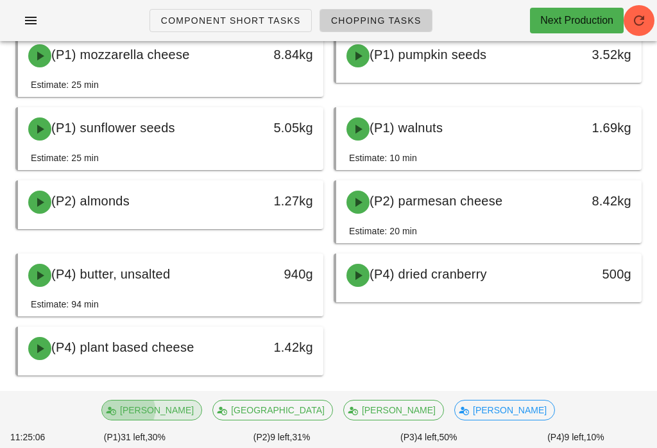
click at [194, 420] on span "[PERSON_NAME]" at bounding box center [152, 409] width 84 height 19
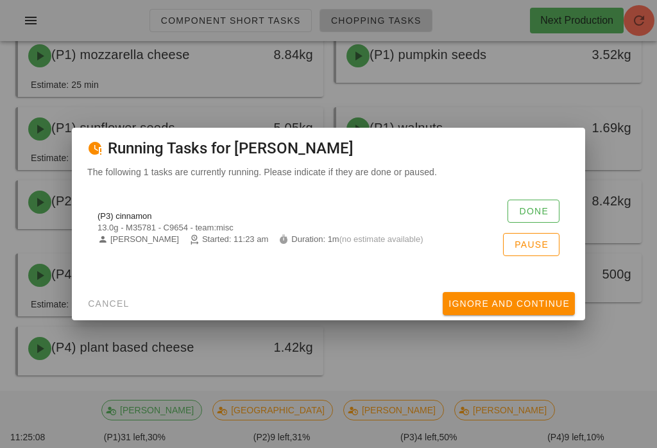
click at [523, 212] on button "Done" at bounding box center [533, 211] width 52 height 23
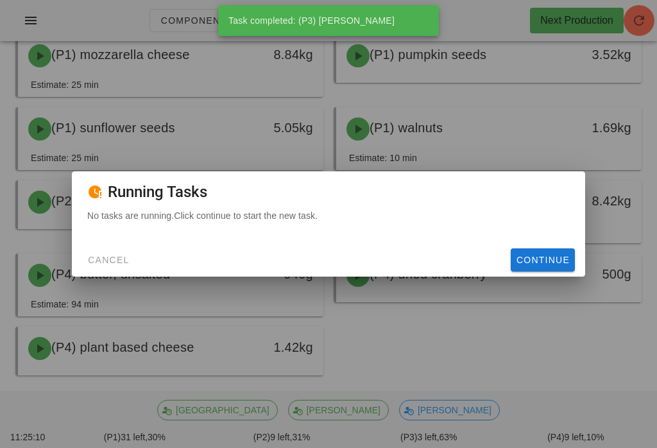
click at [535, 265] on span "Continue" at bounding box center [543, 260] width 54 height 10
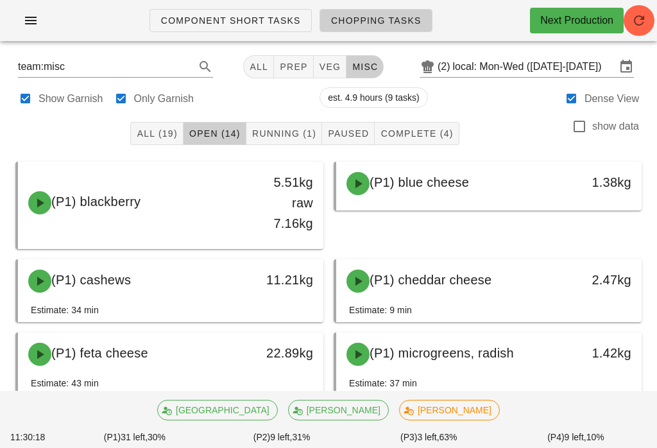
click at [319, 69] on span "veg" at bounding box center [330, 67] width 22 height 10
type input "team:veg"
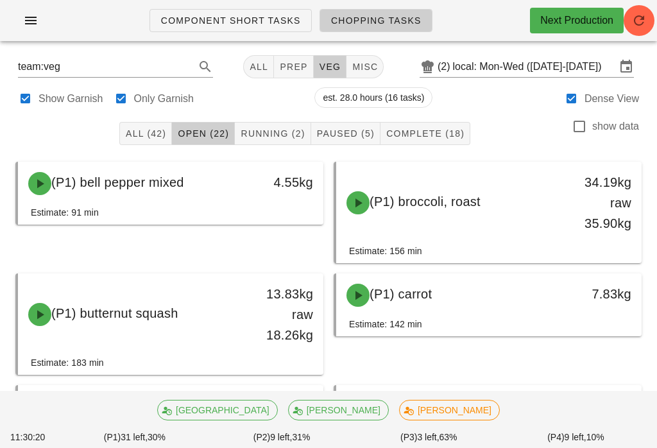
click at [347, 130] on span "Paused (5)" at bounding box center [345, 133] width 58 height 10
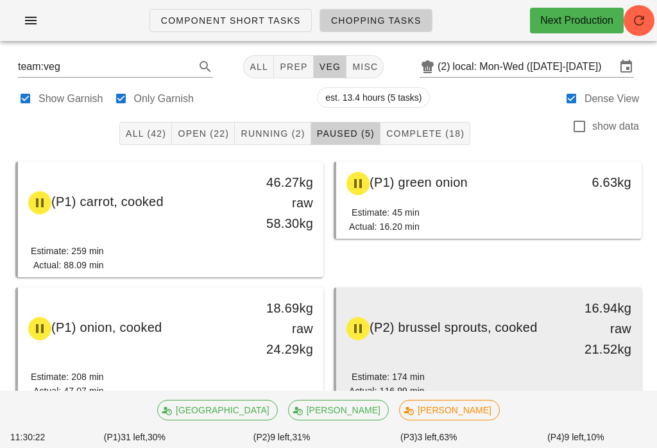
click at [432, 320] on span "(P2) brussel sprouts, cooked" at bounding box center [454, 327] width 168 height 14
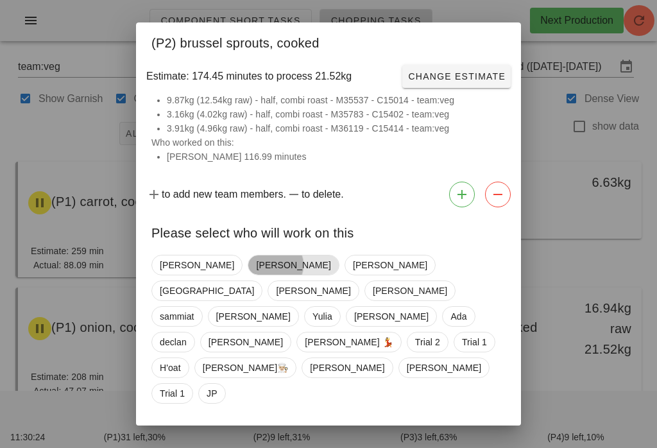
click at [256, 268] on span "[PERSON_NAME]" at bounding box center [293, 264] width 74 height 19
click at [455, 427] on button "Confirm Start" at bounding box center [463, 438] width 94 height 23
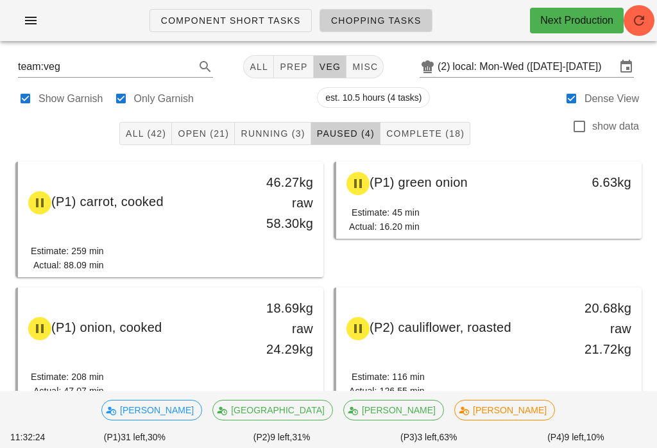
click at [62, 29] on div "Component Short Tasks Chopping Tasks Next Production" at bounding box center [328, 20] width 657 height 41
click at [24, 20] on icon "button" at bounding box center [30, 20] width 15 height 15
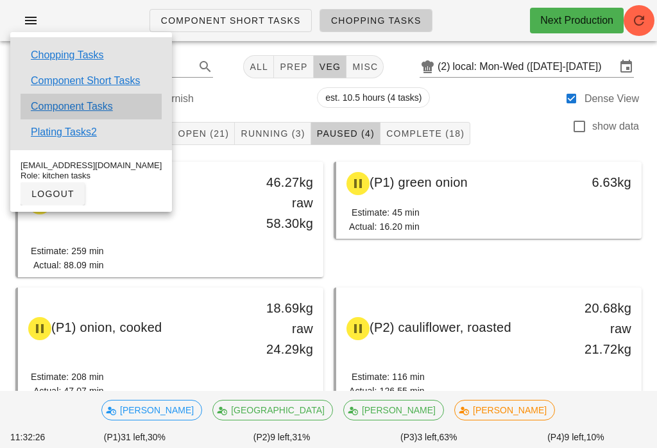
click at [98, 105] on link "Component Tasks" at bounding box center [72, 106] width 82 height 15
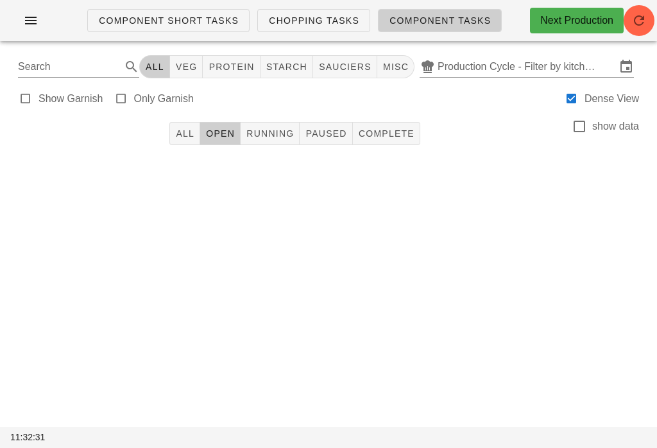
click at [642, 21] on icon "button" at bounding box center [638, 20] width 15 height 15
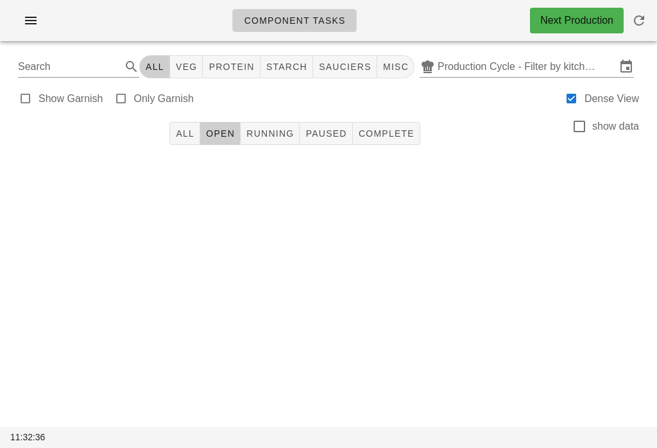
click at [537, 64] on input "Production Cycle - Filter by kitchen production schedules" at bounding box center [527, 66] width 178 height 21
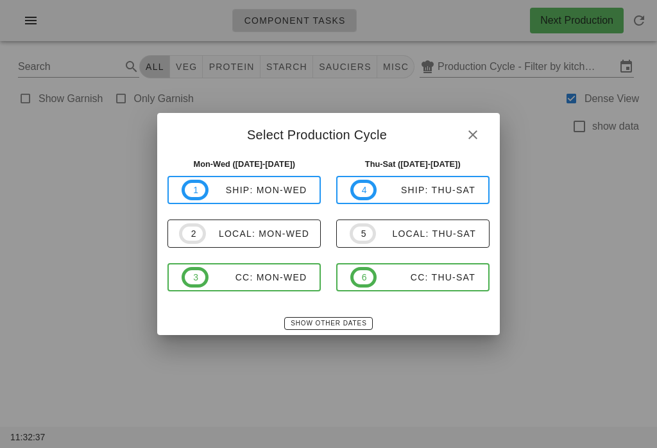
click at [260, 229] on div "local: Mon-Wed" at bounding box center [257, 233] width 103 height 10
type input "local: Mon-Wed ([DATE]-[DATE])"
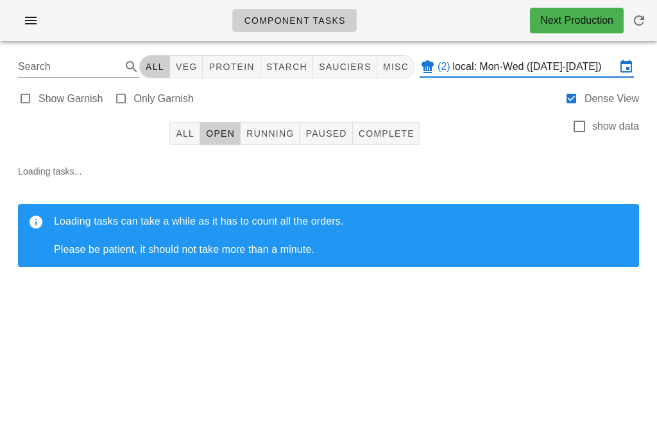
click at [288, 56] on button "starch" at bounding box center [286, 66] width 53 height 23
type input "team:starch"
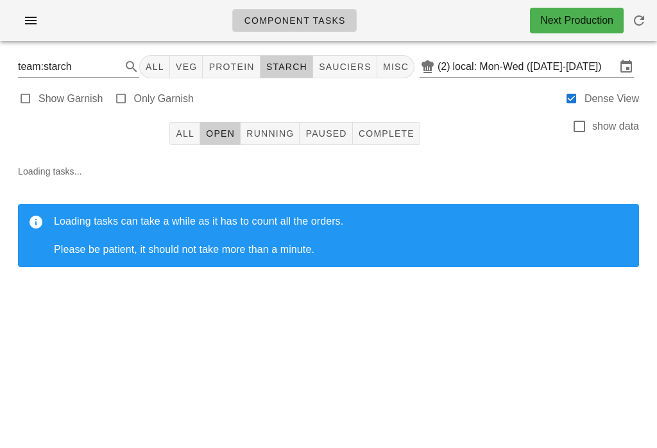
click at [641, 19] on icon "button" at bounding box center [638, 20] width 15 height 15
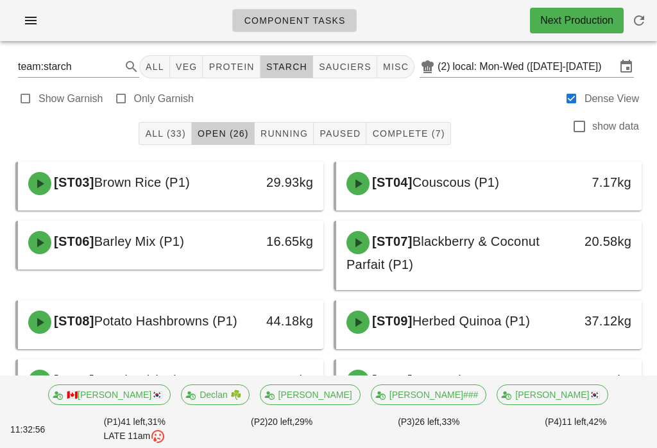
click at [285, 137] on span "Running" at bounding box center [284, 133] width 48 height 10
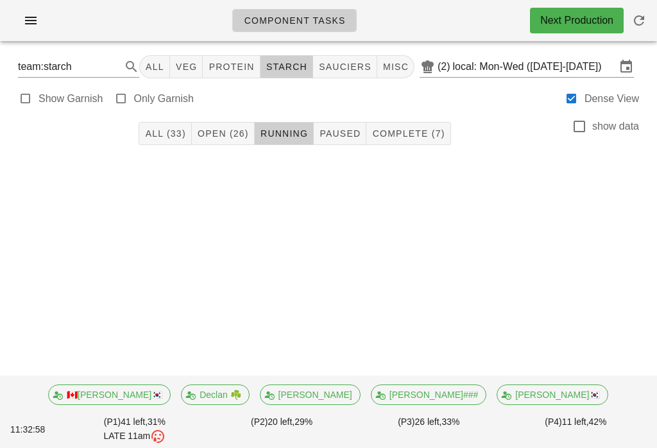
click at [419, 139] on span "Complete (7)" at bounding box center [407, 133] width 73 height 10
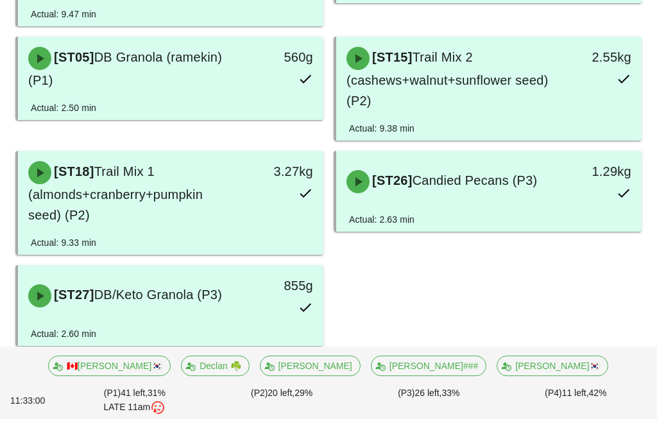
scroll to position [210, 0]
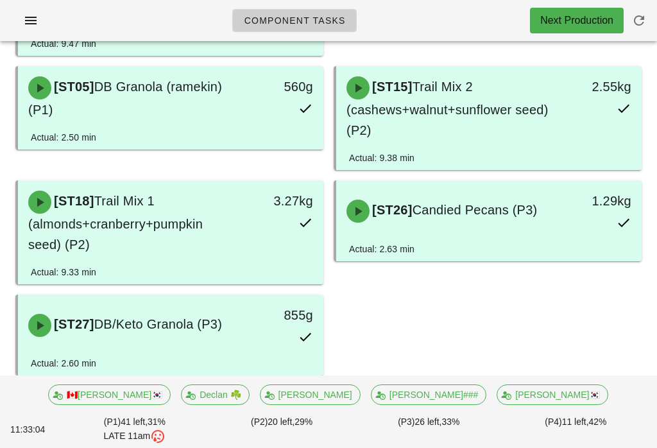
click at [22, 16] on span "button" at bounding box center [31, 20] width 21 height 15
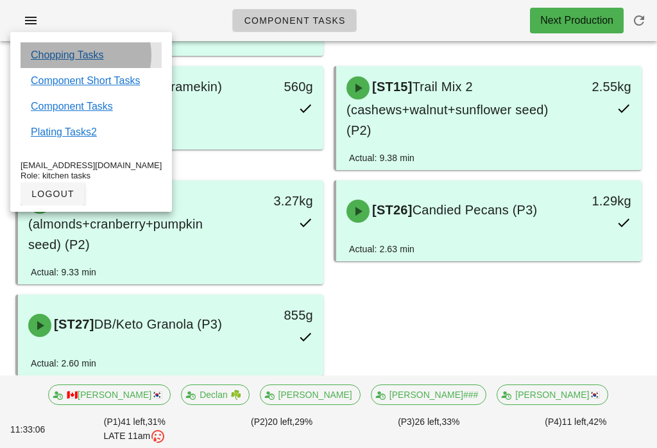
click at [118, 42] on div "Chopping Tasks" at bounding box center [91, 55] width 141 height 26
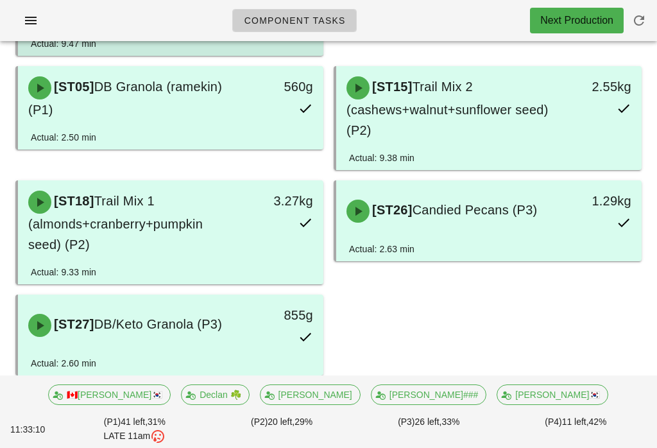
click at [19, 47] on div "[ST01] Trail Mix 4 (almonds+pecans+pumpkin seed) (P1) 6.42kg Actual: 9.47 min" at bounding box center [169, 4] width 308 height 104
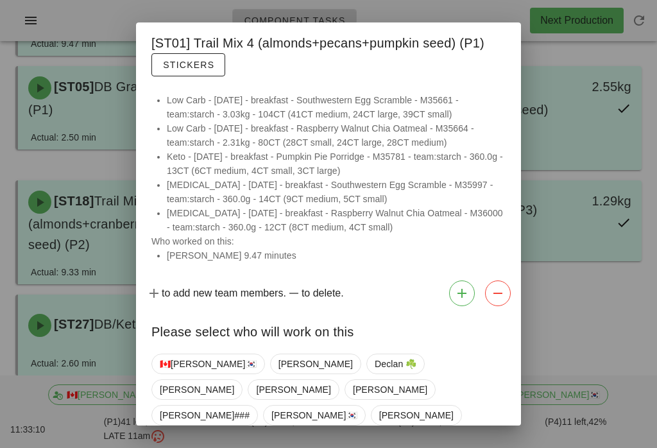
click at [31, 20] on div at bounding box center [328, 224] width 657 height 448
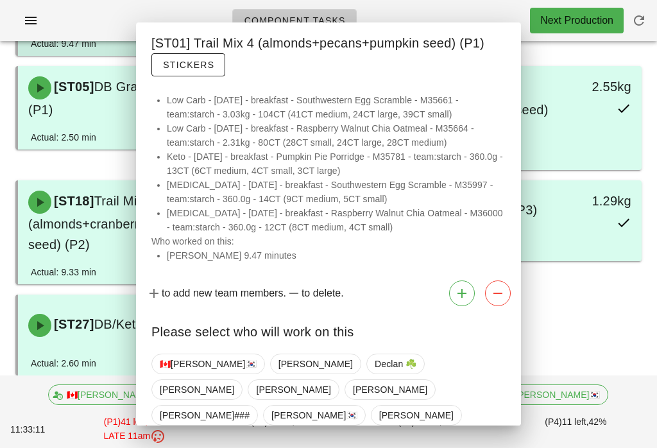
scroll to position [162, 0]
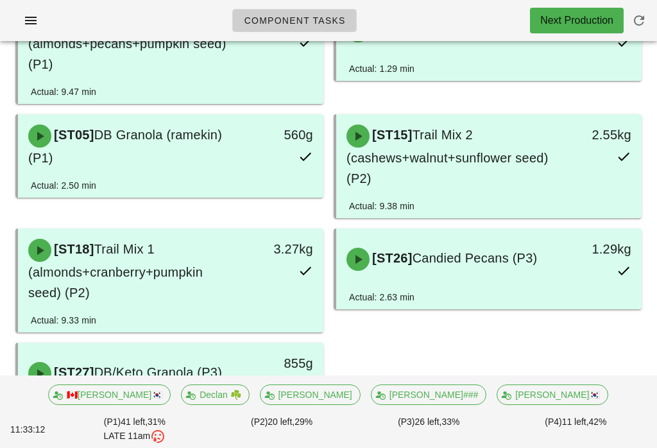
click at [18, 21] on button "button" at bounding box center [30, 20] width 41 height 23
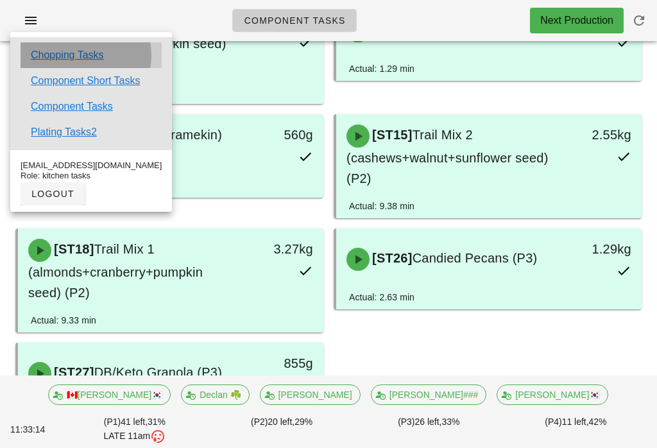
click at [90, 62] on link "Chopping Tasks" at bounding box center [67, 54] width 73 height 15
